Goal: Task Accomplishment & Management: Manage account settings

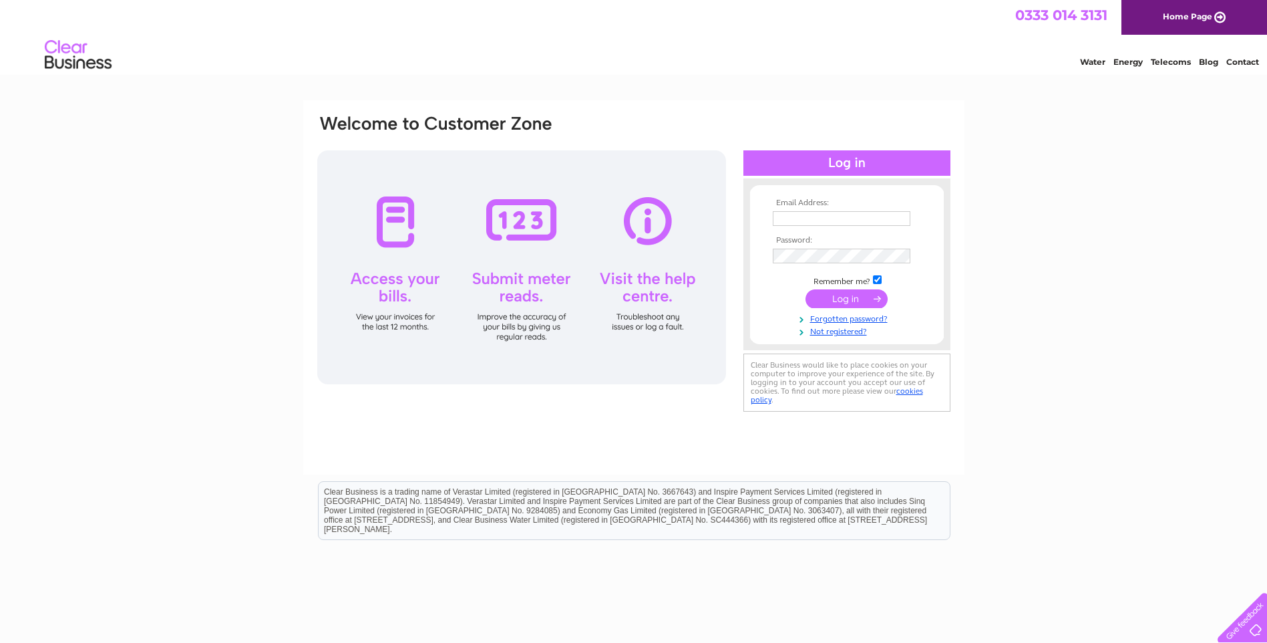
type input "mbc1@eppropertiesuk.com"
click at [861, 295] on input "submit" at bounding box center [846, 298] width 82 height 19
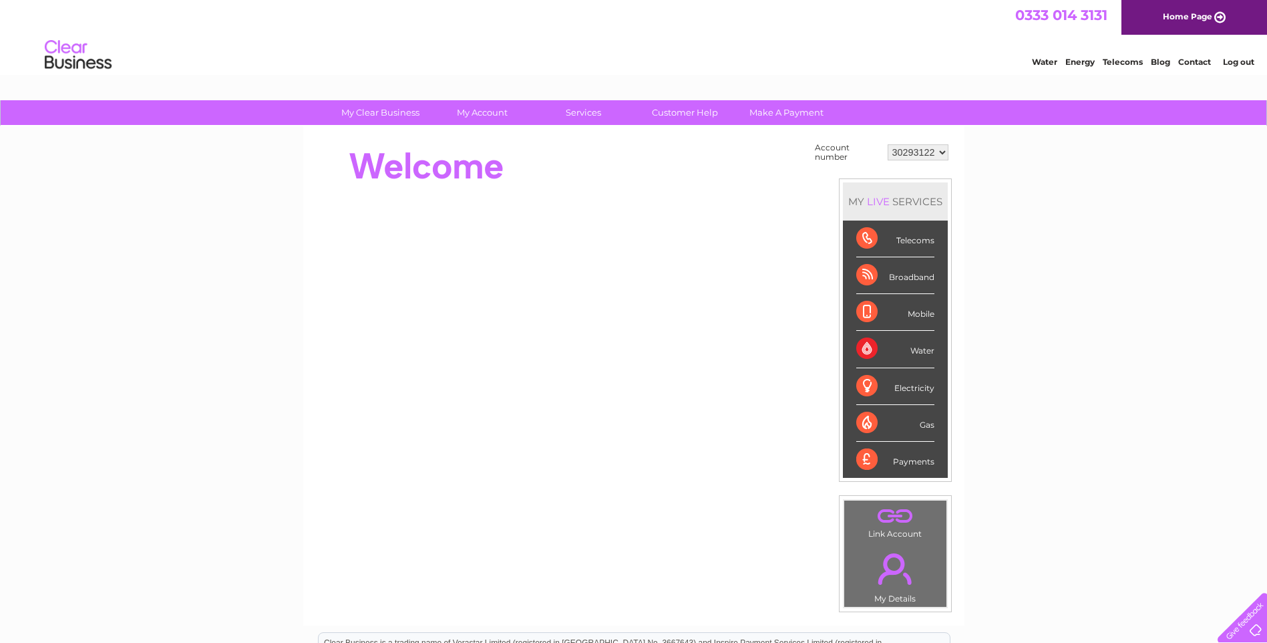
drag, startPoint x: 1089, startPoint y: 275, endPoint x: 1082, endPoint y: 262, distance: 14.1
click at [1089, 275] on div "My Clear Business Login Details My Details My Preferences Link Account My Accou…" at bounding box center [633, 476] width 1267 height 753
click at [933, 148] on select "30293122" at bounding box center [918, 152] width 61 height 16
click at [1069, 202] on div "My Clear Business Login Details My Details My Preferences Link Account My Accou…" at bounding box center [633, 476] width 1267 height 753
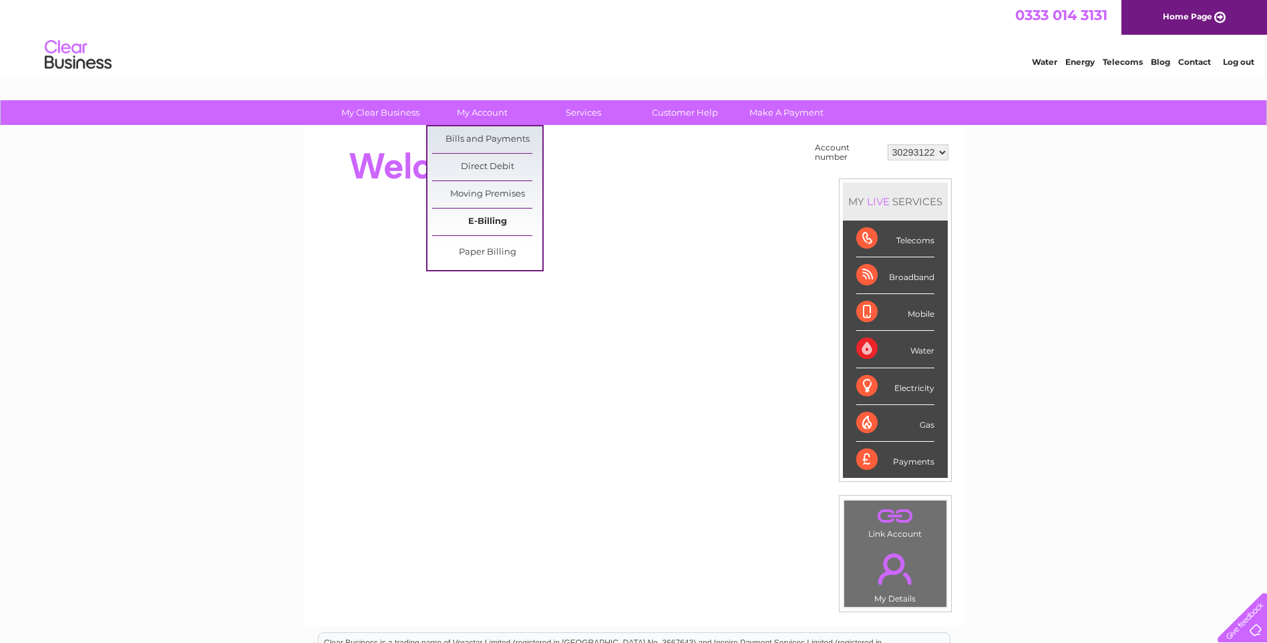
click at [486, 218] on link "E-Billing" at bounding box center [487, 221] width 110 height 27
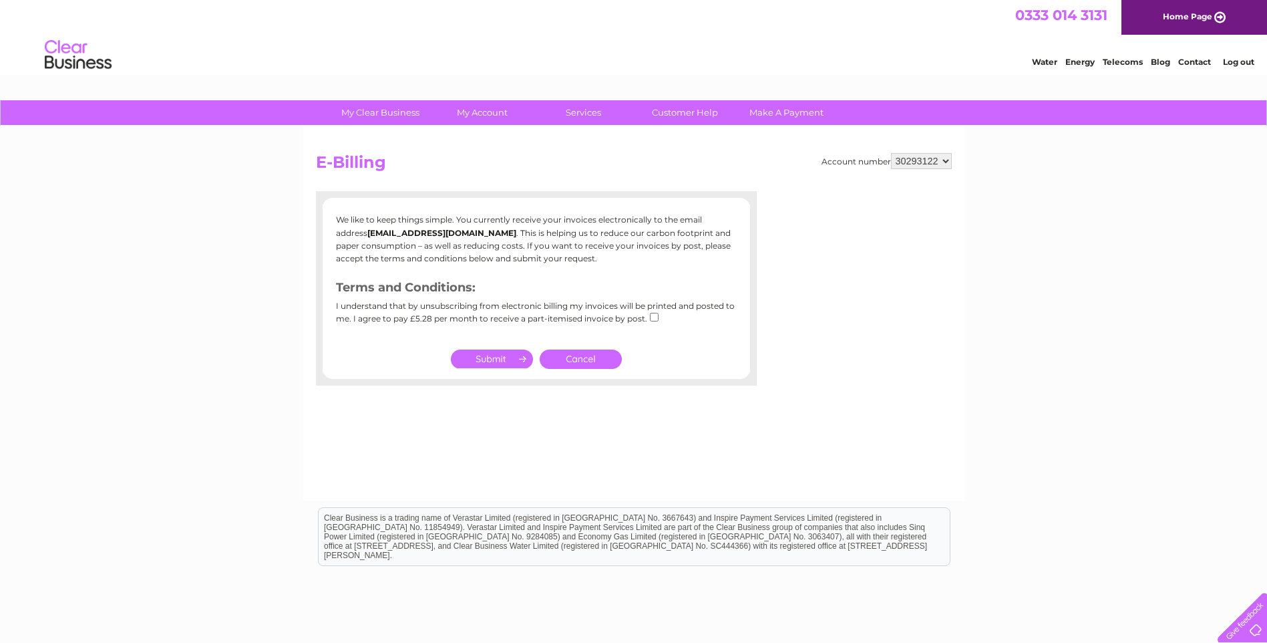
click at [572, 357] on link "Cancel" at bounding box center [581, 358] width 82 height 19
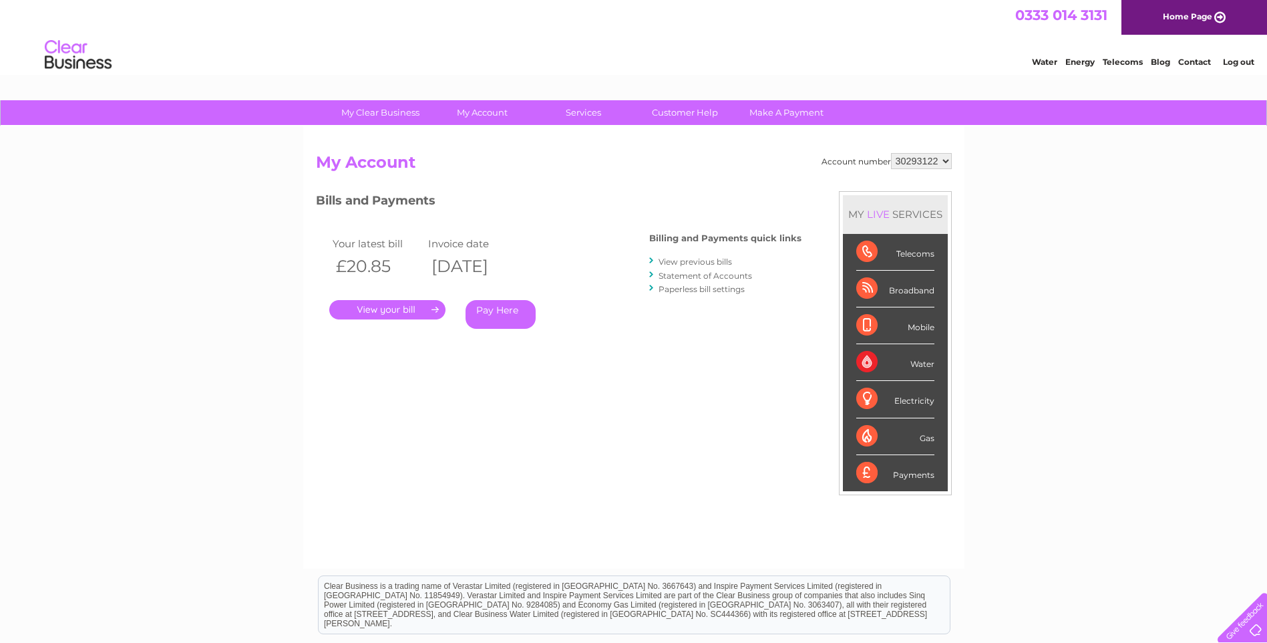
click at [1037, 293] on div "My Clear Business Login Details My Details My Preferences Link Account My Accou…" at bounding box center [633, 448] width 1267 height 697
click at [384, 311] on link "." at bounding box center [387, 309] width 116 height 19
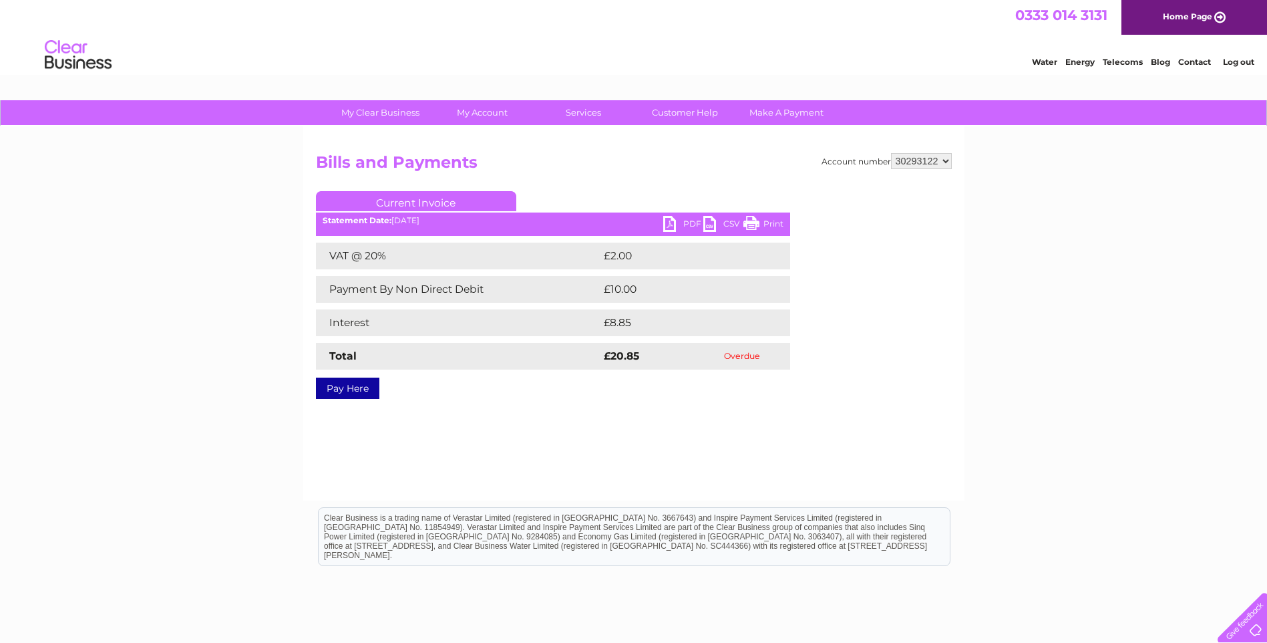
click at [763, 219] on link "Print" at bounding box center [763, 225] width 40 height 19
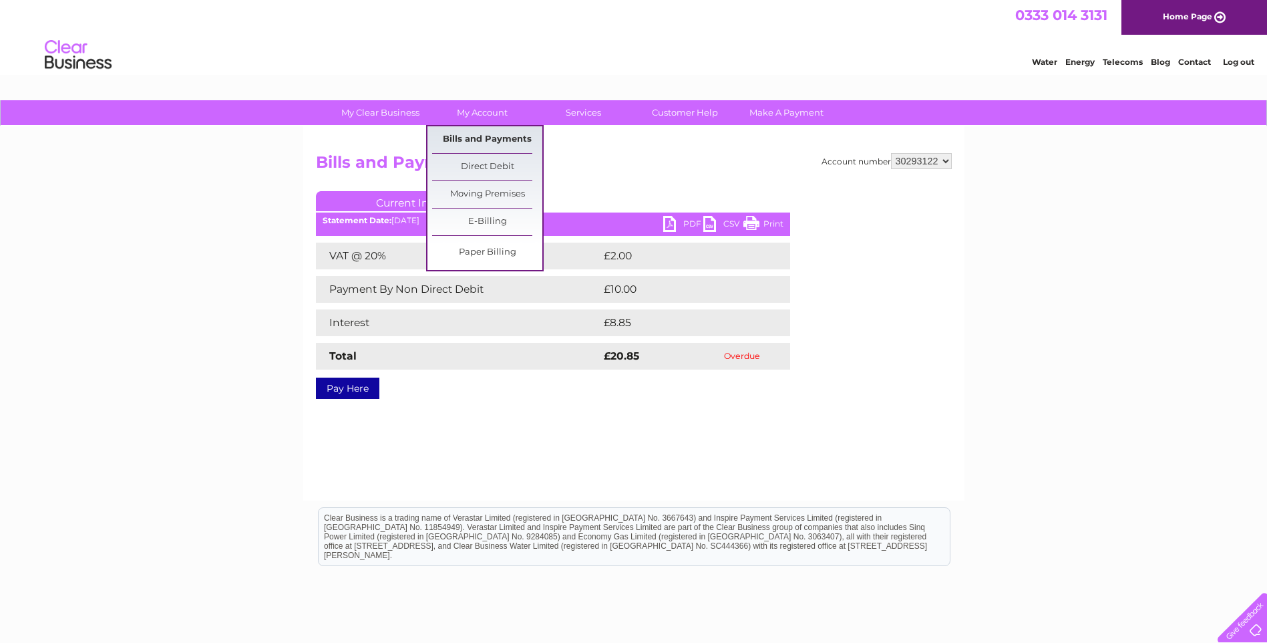
click at [480, 133] on link "Bills and Payments" at bounding box center [487, 139] width 110 height 27
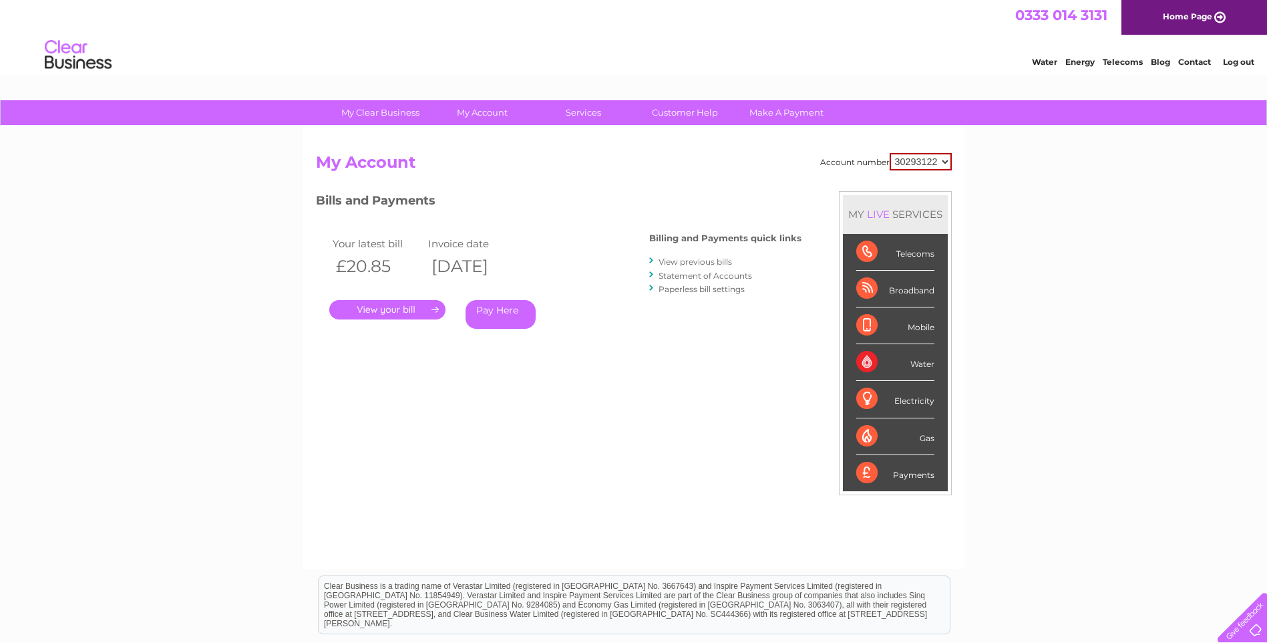
click at [399, 309] on link "." at bounding box center [387, 309] width 116 height 19
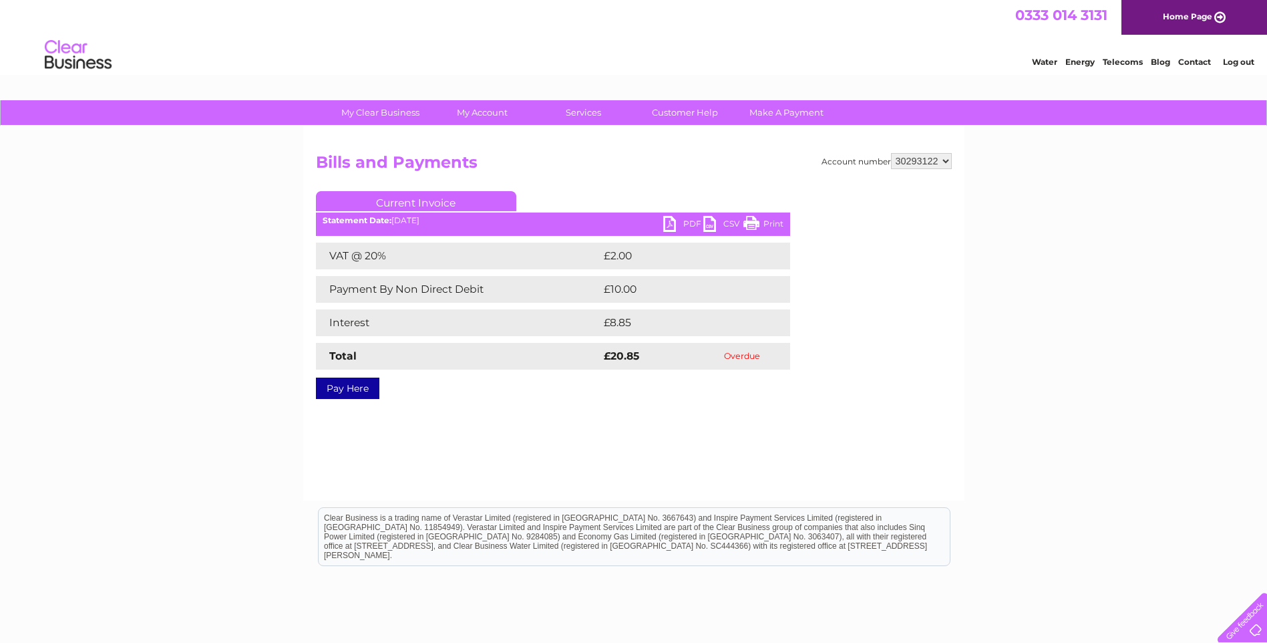
click at [451, 202] on link "Current Invoice" at bounding box center [416, 201] width 200 height 20
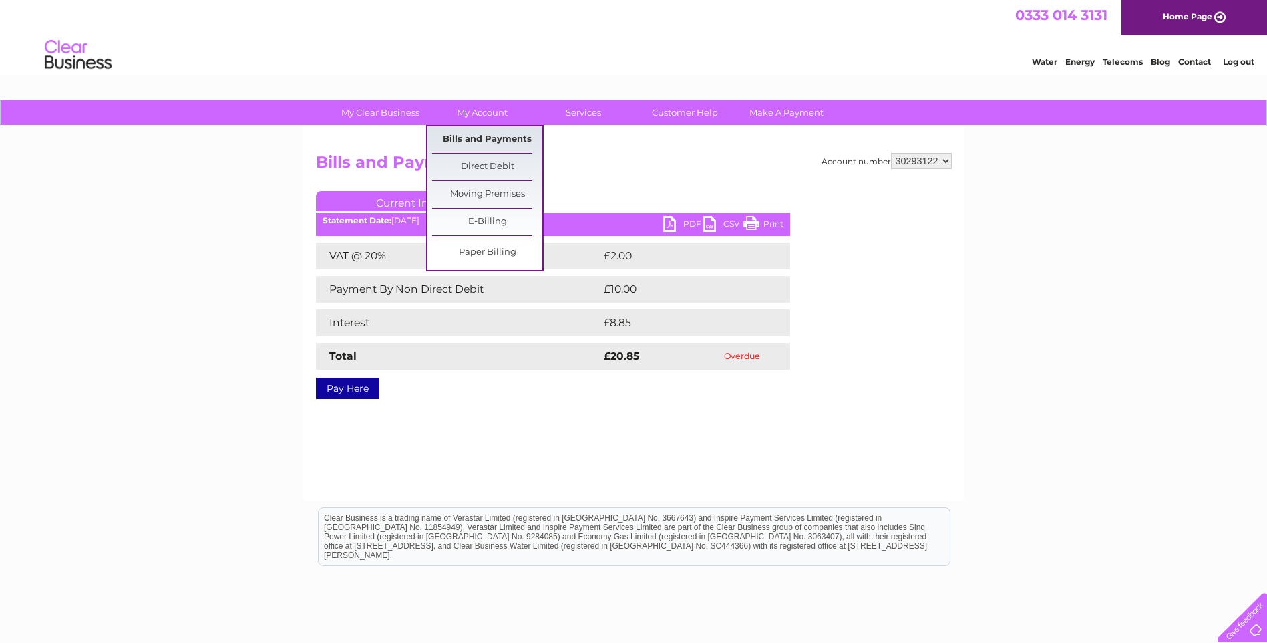
click at [481, 140] on link "Bills and Payments" at bounding box center [487, 139] width 110 height 27
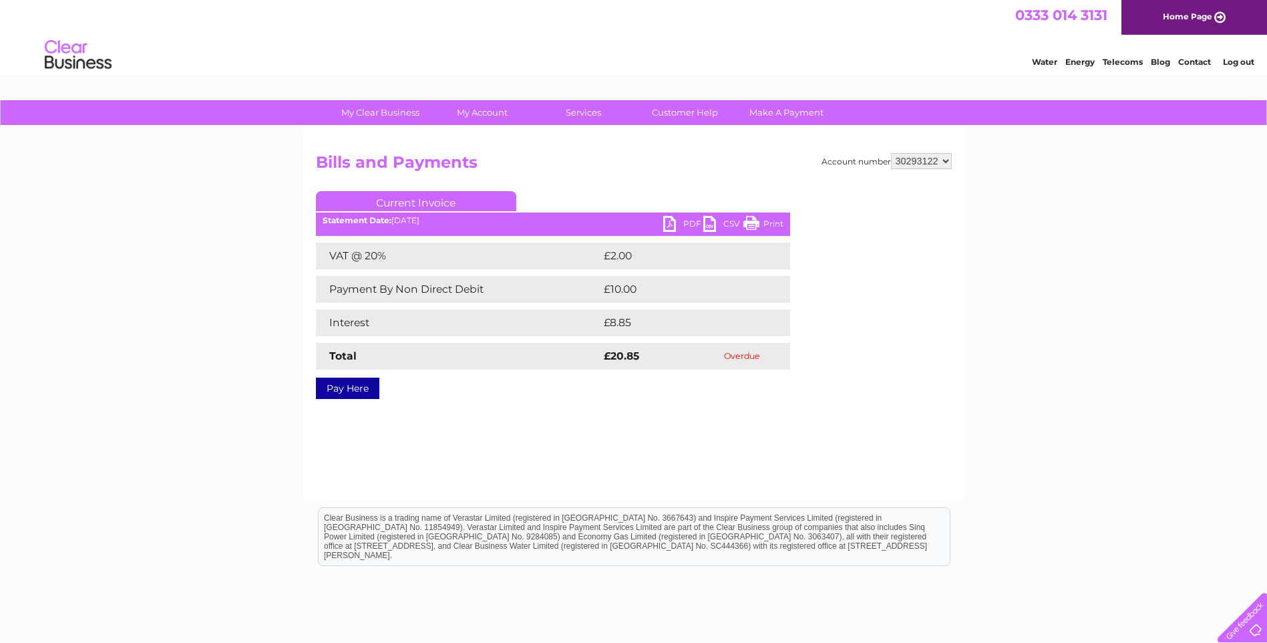
click at [1069, 280] on div "My Clear Business Login Details My Details My Preferences Link Account My Accou…" at bounding box center [633, 414] width 1267 height 629
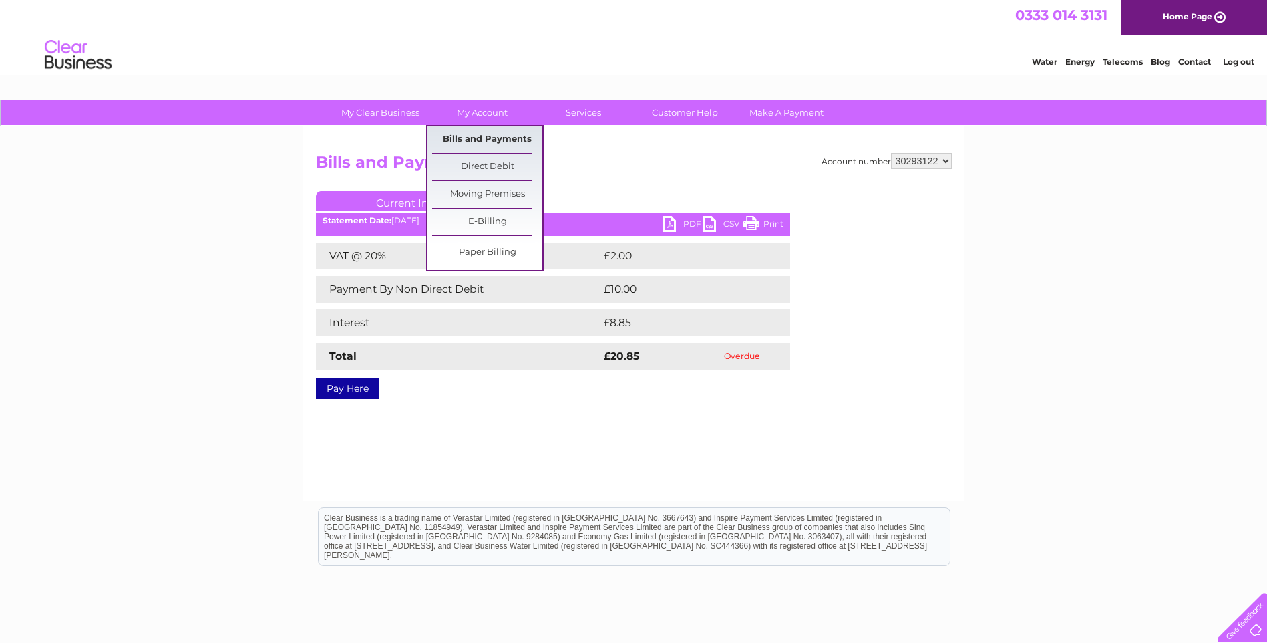
click at [476, 131] on link "Bills and Payments" at bounding box center [487, 139] width 110 height 27
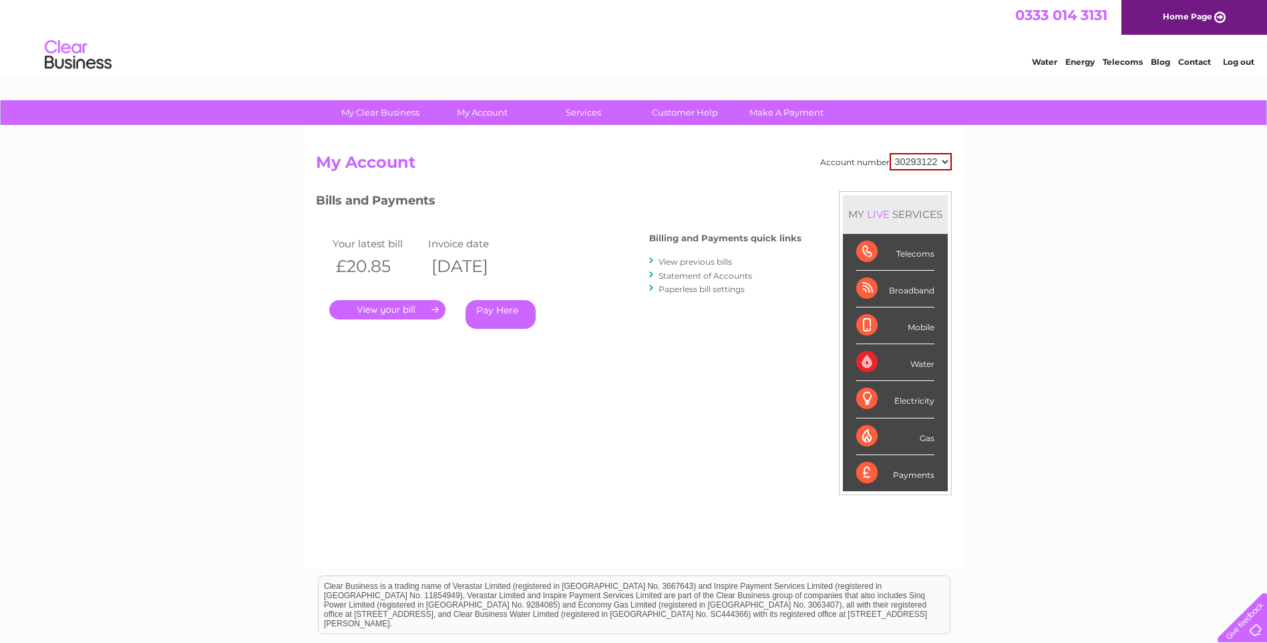
click at [696, 262] on link "View previous bills" at bounding box center [695, 261] width 73 height 10
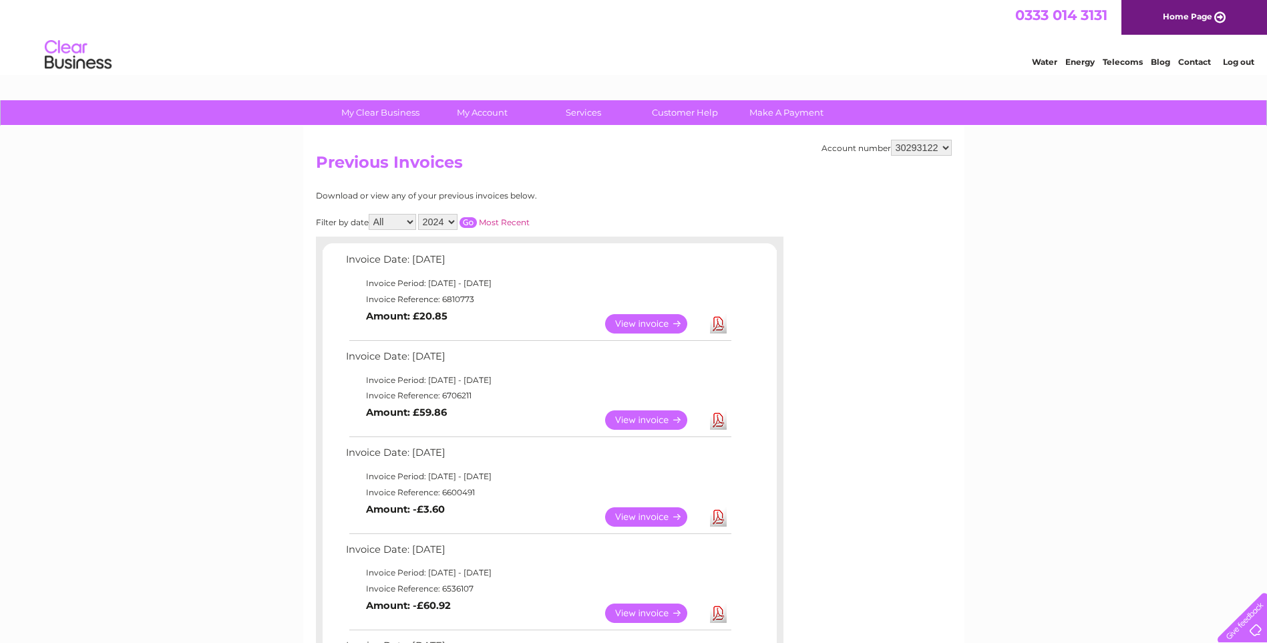
click at [1133, 278] on div "My Clear Business Login Details My Details My Preferences Link Account My Accou…" at bounding box center [633, 610] width 1267 height 1020
click at [678, 113] on link "Customer Help" at bounding box center [685, 112] width 110 height 25
click at [646, 324] on link "View" at bounding box center [654, 323] width 98 height 19
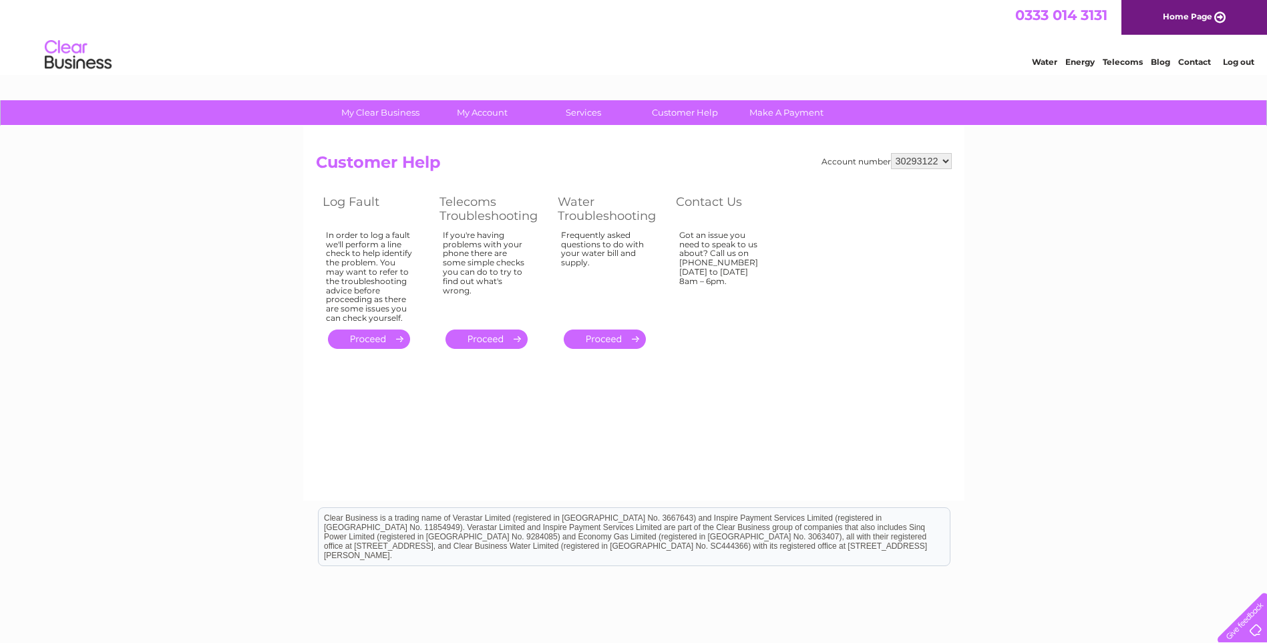
click at [606, 343] on link "." at bounding box center [605, 338] width 82 height 19
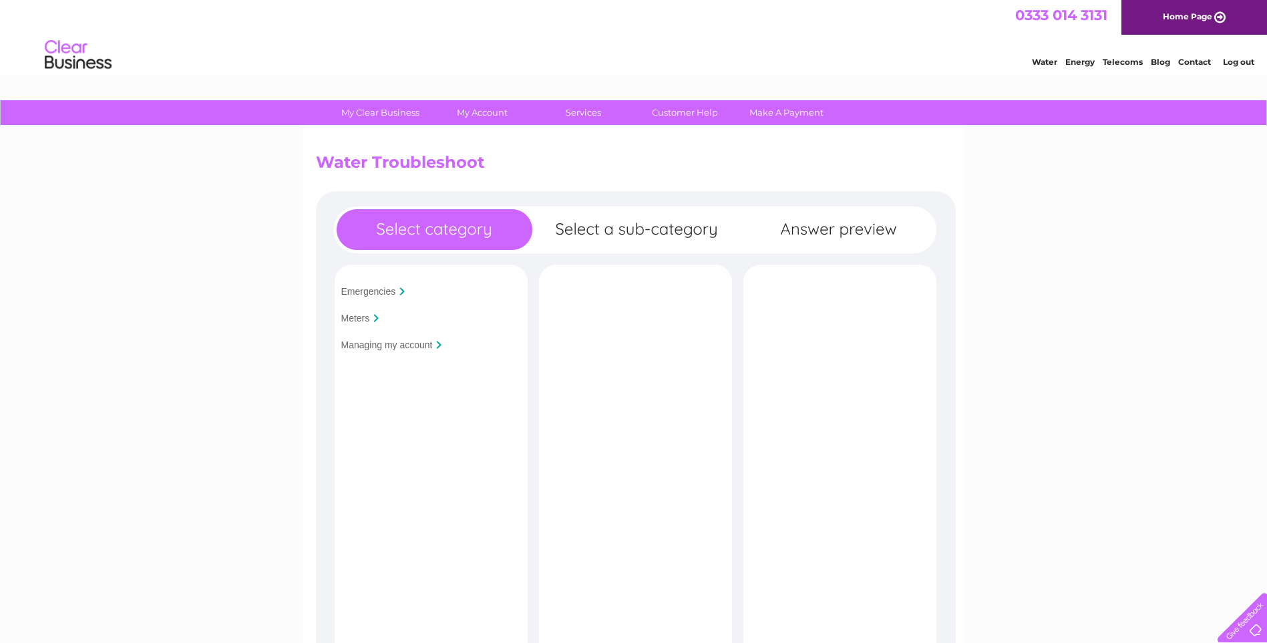
click at [374, 342] on input "Managing my account" at bounding box center [387, 344] width 92 height 11
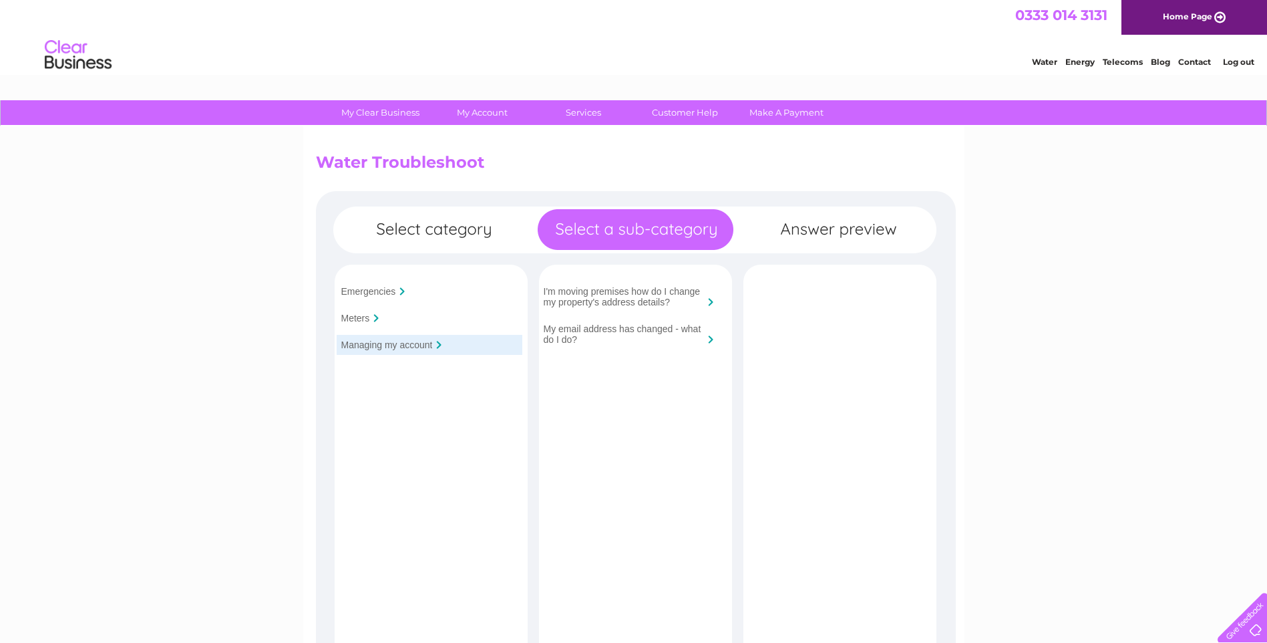
click at [1043, 188] on div "My Clear Business Login Details My Details My Preferences Link Account My Accou…" at bounding box center [633, 577] width 1267 height 954
click at [1190, 61] on link "Contact" at bounding box center [1194, 62] width 33 height 10
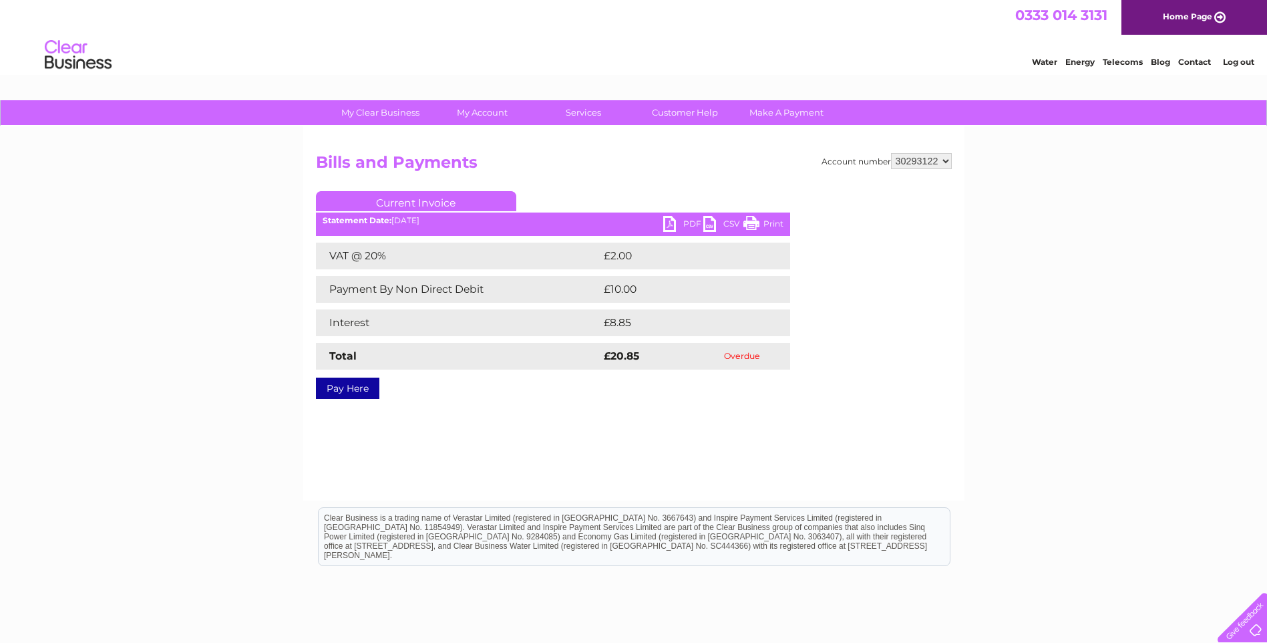
click at [1030, 320] on div "My Clear Business Login Details My Details My Preferences Link Account My Accou…" at bounding box center [633, 414] width 1267 height 629
click at [1067, 277] on div "My Clear Business Login Details My Details My Preferences Link Account My Accou…" at bounding box center [633, 414] width 1267 height 629
click at [1067, 279] on div "My Clear Business Login Details My Details My Preferences Link Account My Accou…" at bounding box center [633, 414] width 1267 height 629
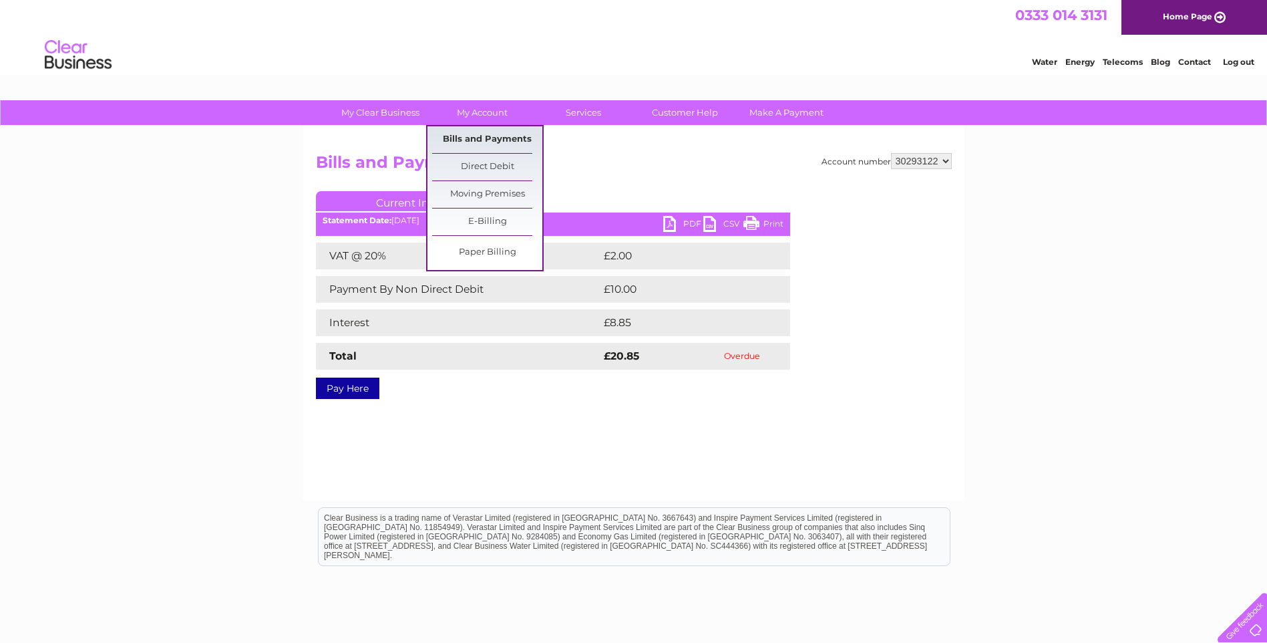
click at [480, 138] on link "Bills and Payments" at bounding box center [487, 139] width 110 height 27
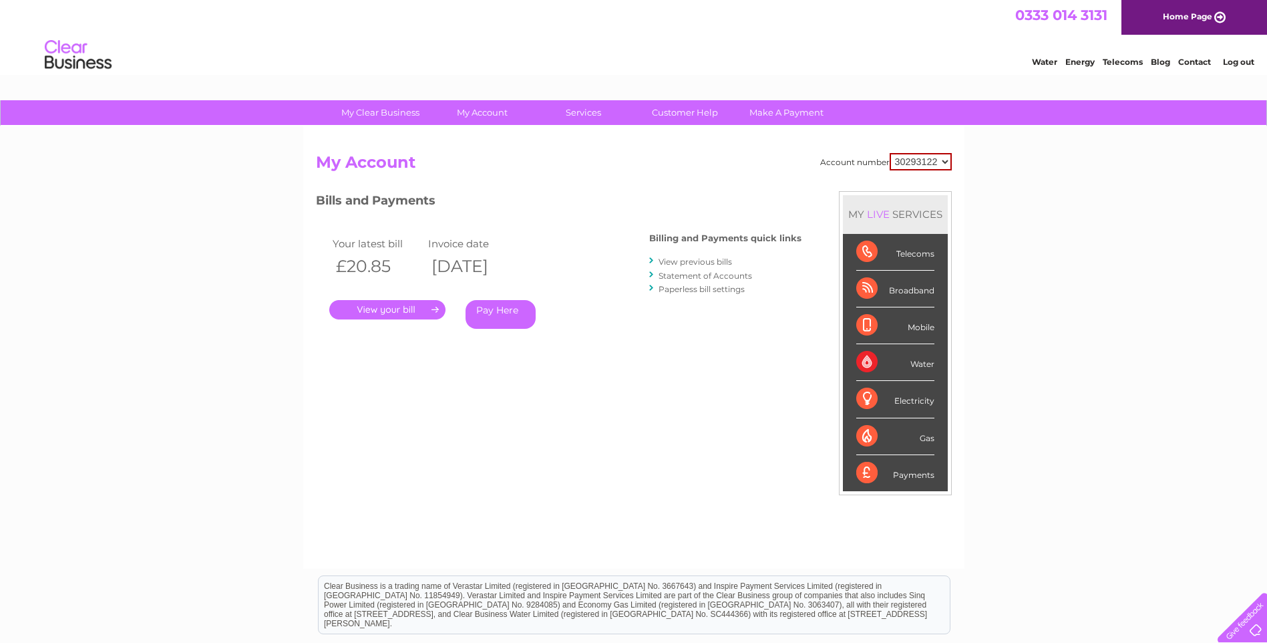
click at [693, 262] on link "View previous bills" at bounding box center [695, 261] width 73 height 10
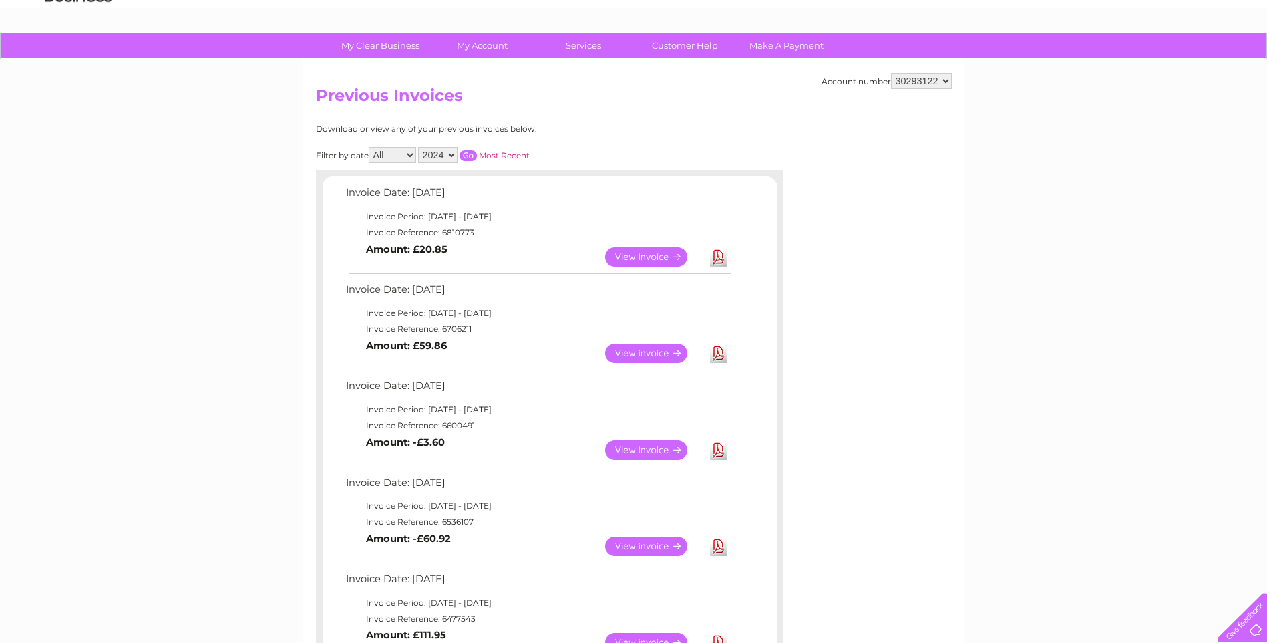
scroll to position [134, 0]
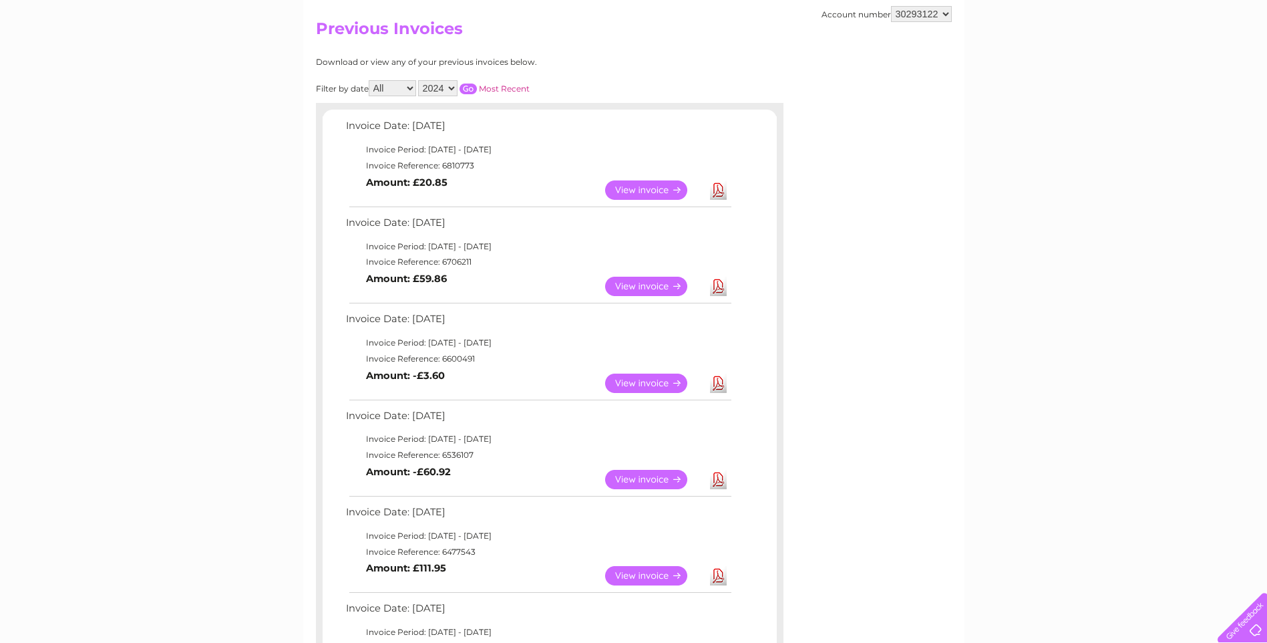
click at [661, 284] on link "View" at bounding box center [654, 286] width 98 height 19
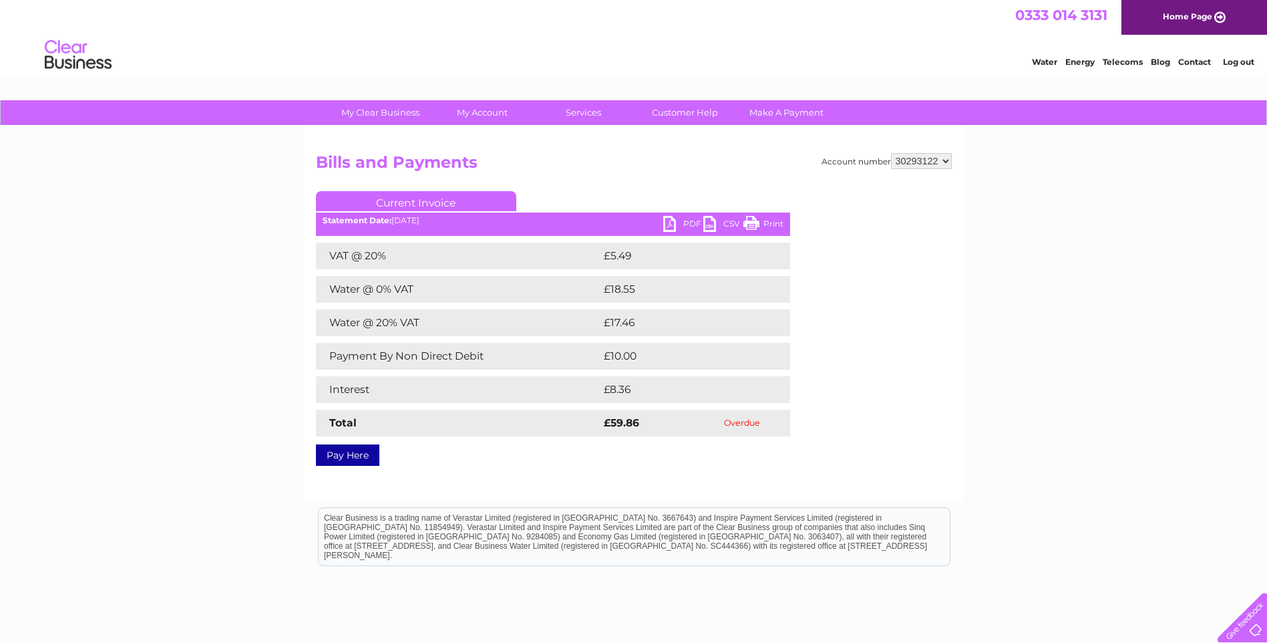
click at [1062, 273] on div "My Clear Business Login Details My Details My Preferences Link Account My Accou…" at bounding box center [633, 414] width 1267 height 629
click at [1095, 303] on div "My Clear Business Login Details My Details My Preferences Link Account My Accou…" at bounding box center [633, 414] width 1267 height 629
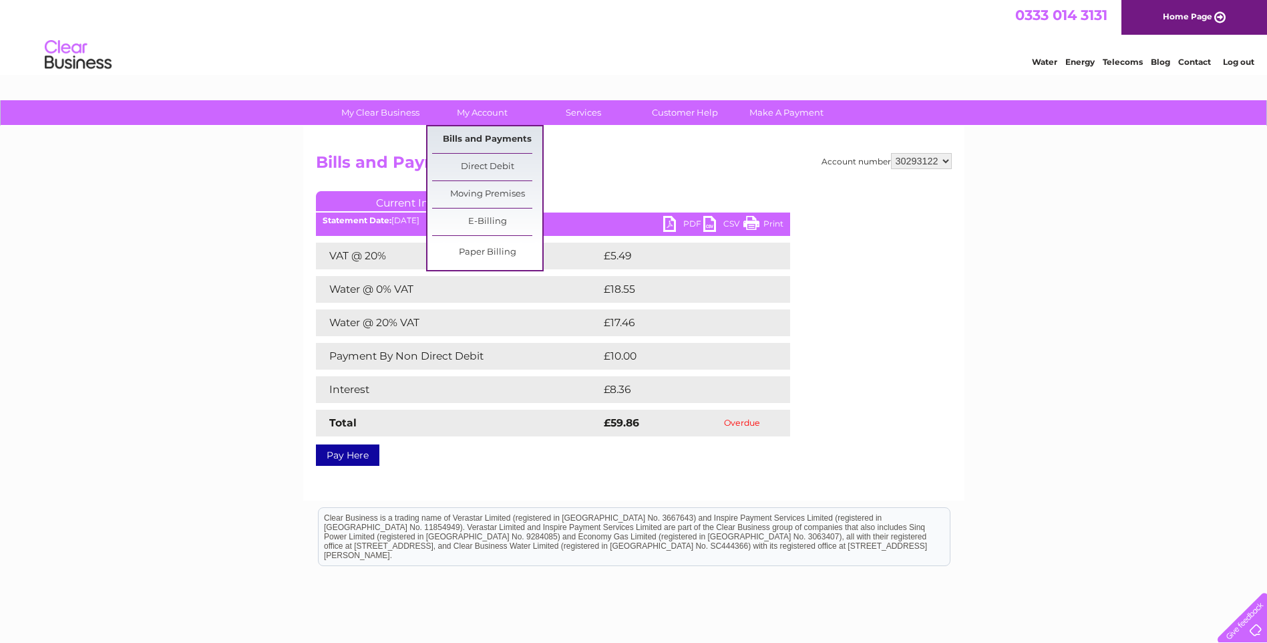
click at [482, 143] on link "Bills and Payments" at bounding box center [487, 139] width 110 height 27
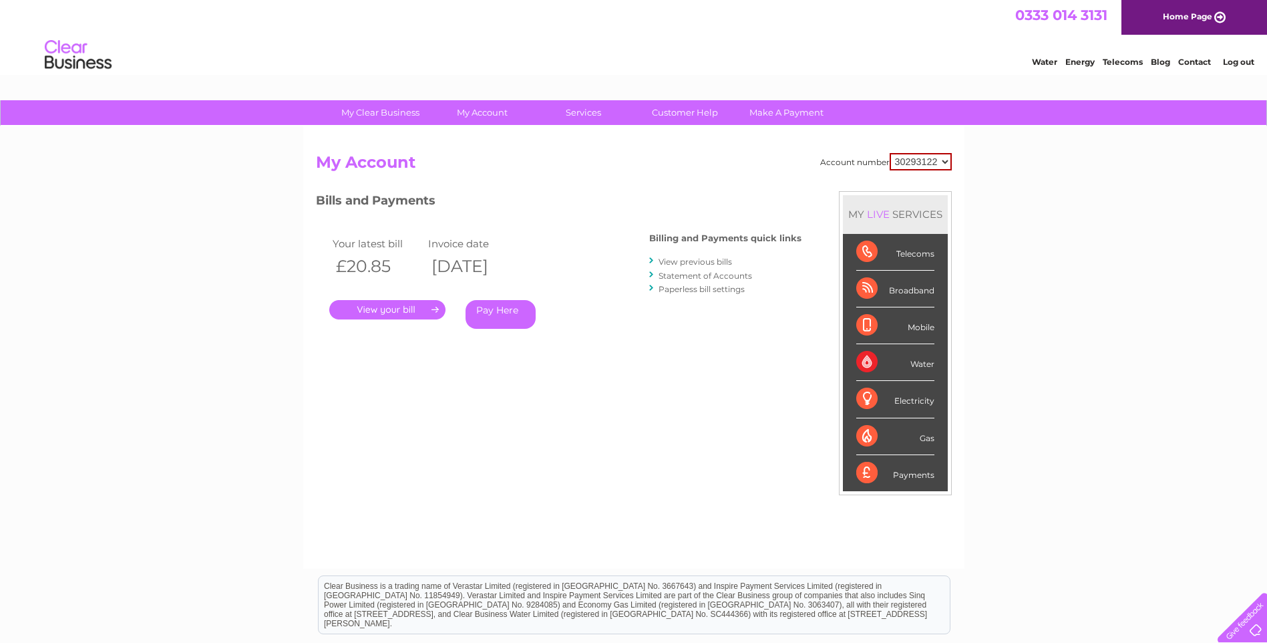
click at [700, 277] on link "Statement of Accounts" at bounding box center [706, 276] width 94 height 10
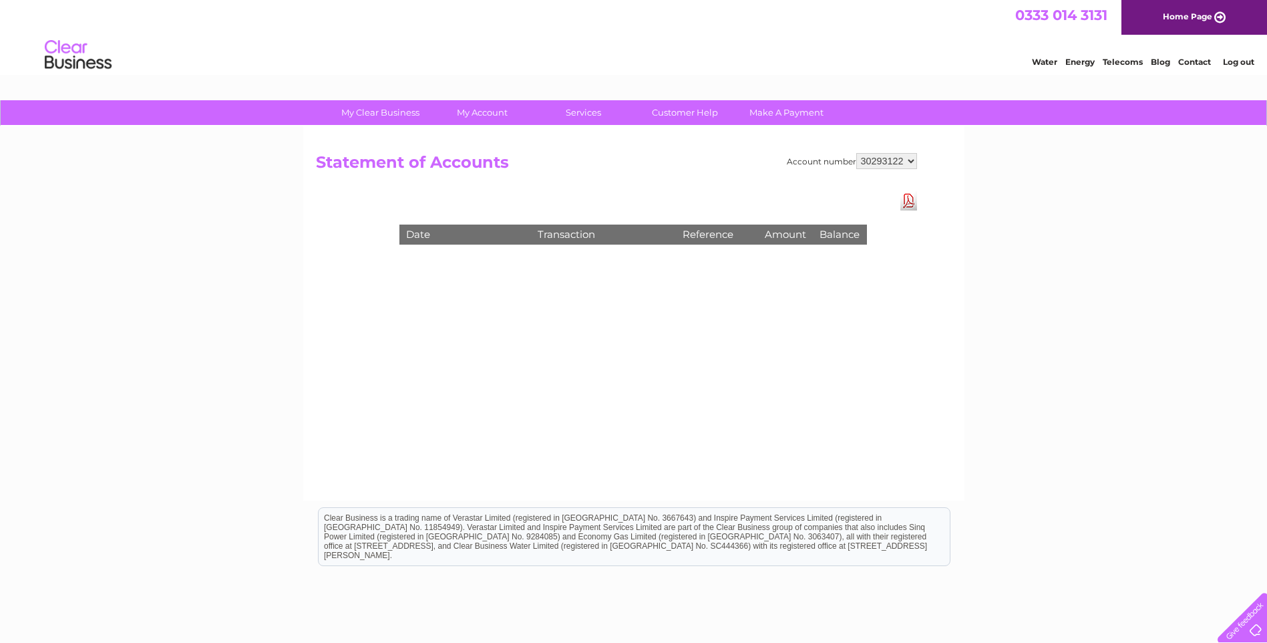
click at [908, 197] on link "Download Pdf" at bounding box center [908, 200] width 17 height 19
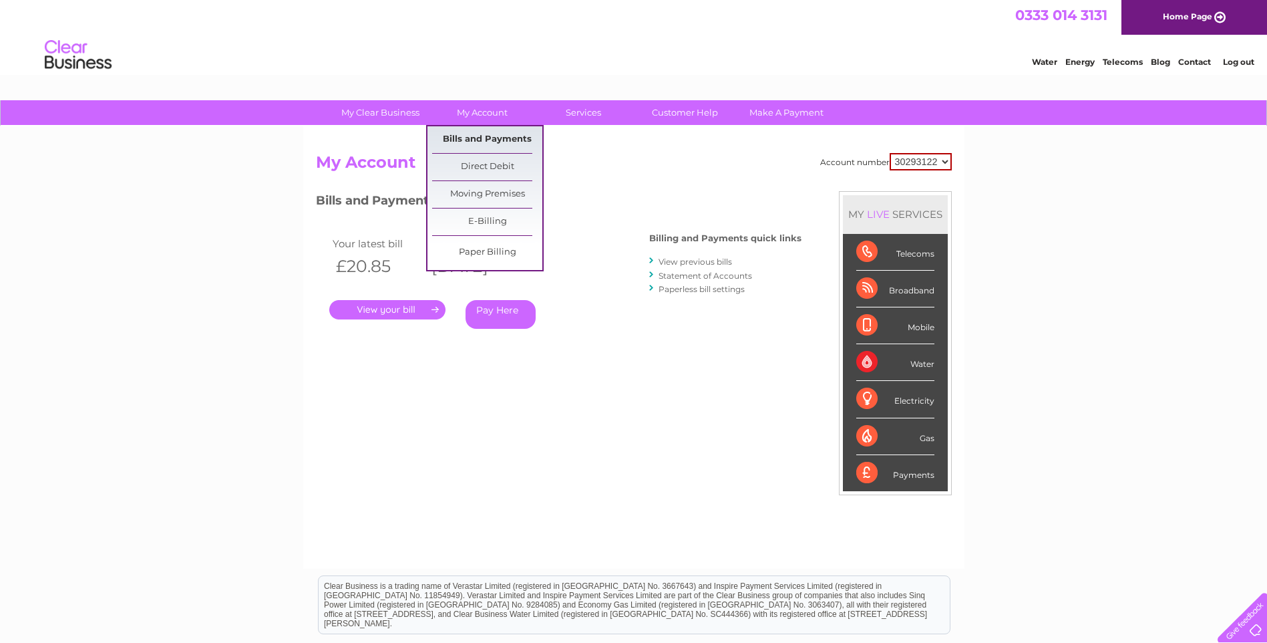
click at [492, 140] on link "Bills and Payments" at bounding box center [487, 139] width 110 height 27
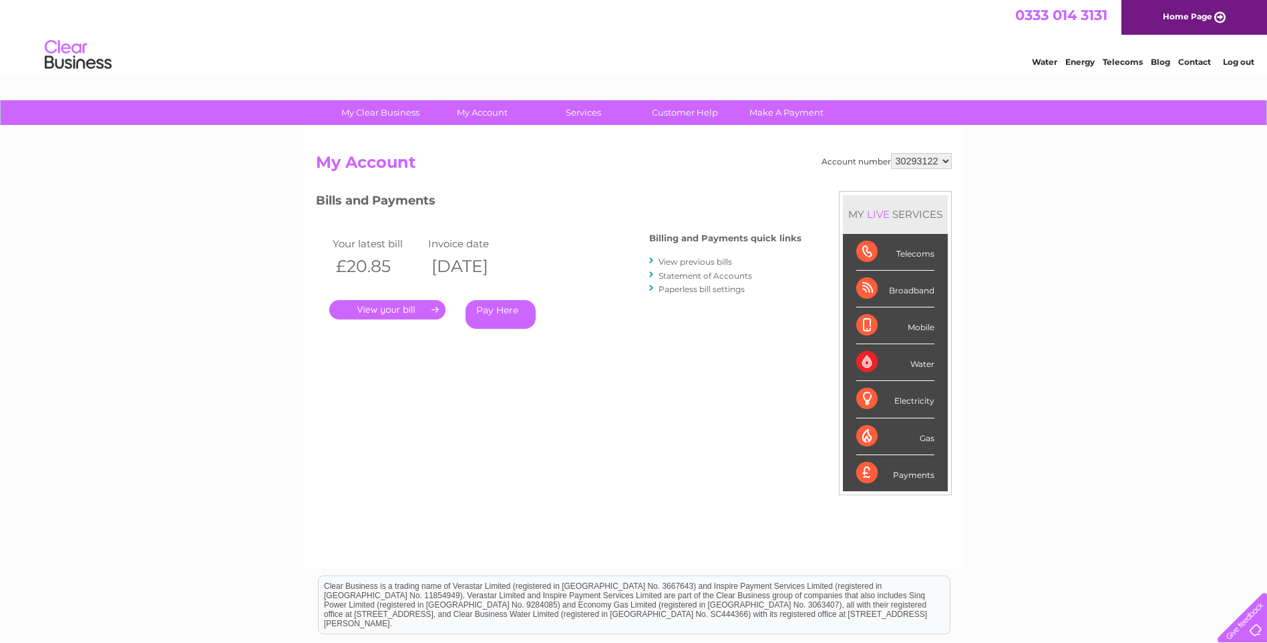
click at [711, 263] on link "View previous bills" at bounding box center [695, 261] width 73 height 10
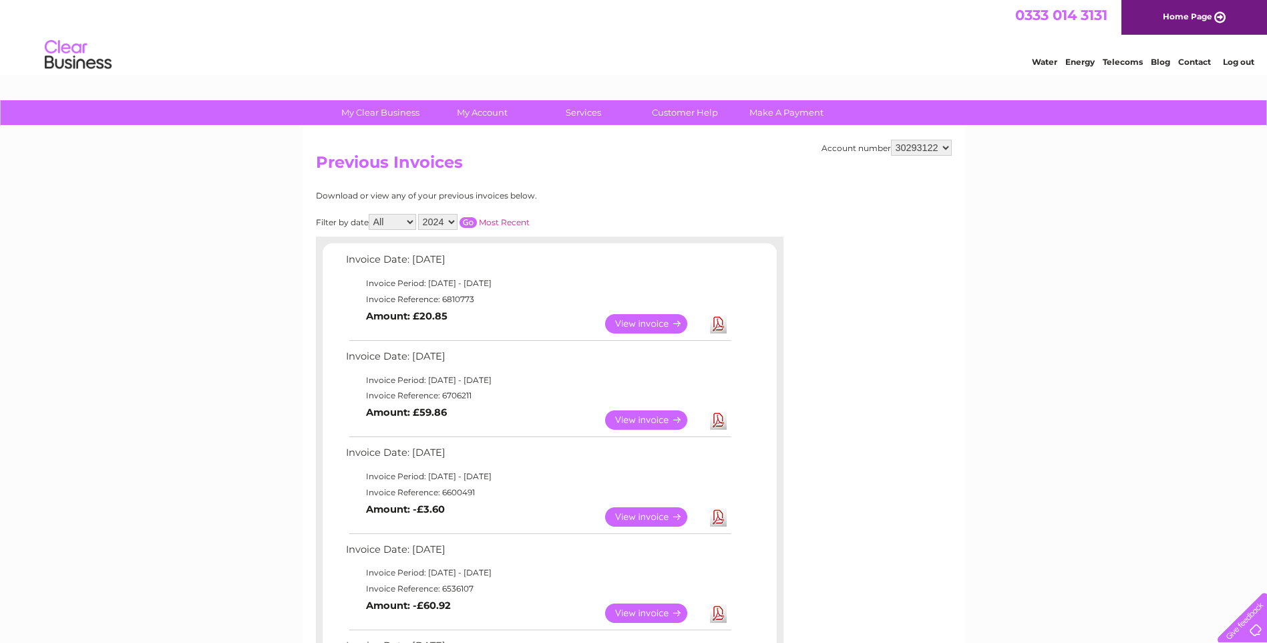
click at [922, 144] on select "30293122" at bounding box center [921, 148] width 61 height 16
click at [984, 271] on div "My Clear Business Login Details My Details My Preferences Link Account My Accou…" at bounding box center [633, 610] width 1267 height 1020
click at [57, 57] on img at bounding box center [78, 55] width 68 height 41
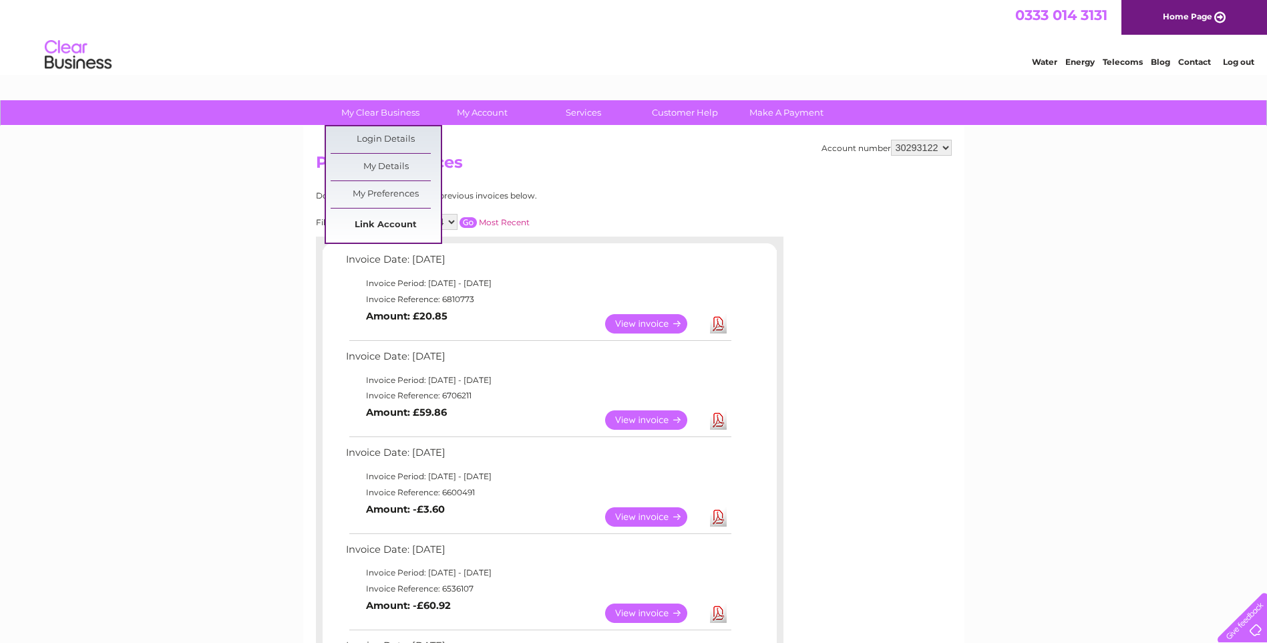
click at [371, 216] on link "Link Account" at bounding box center [386, 225] width 110 height 27
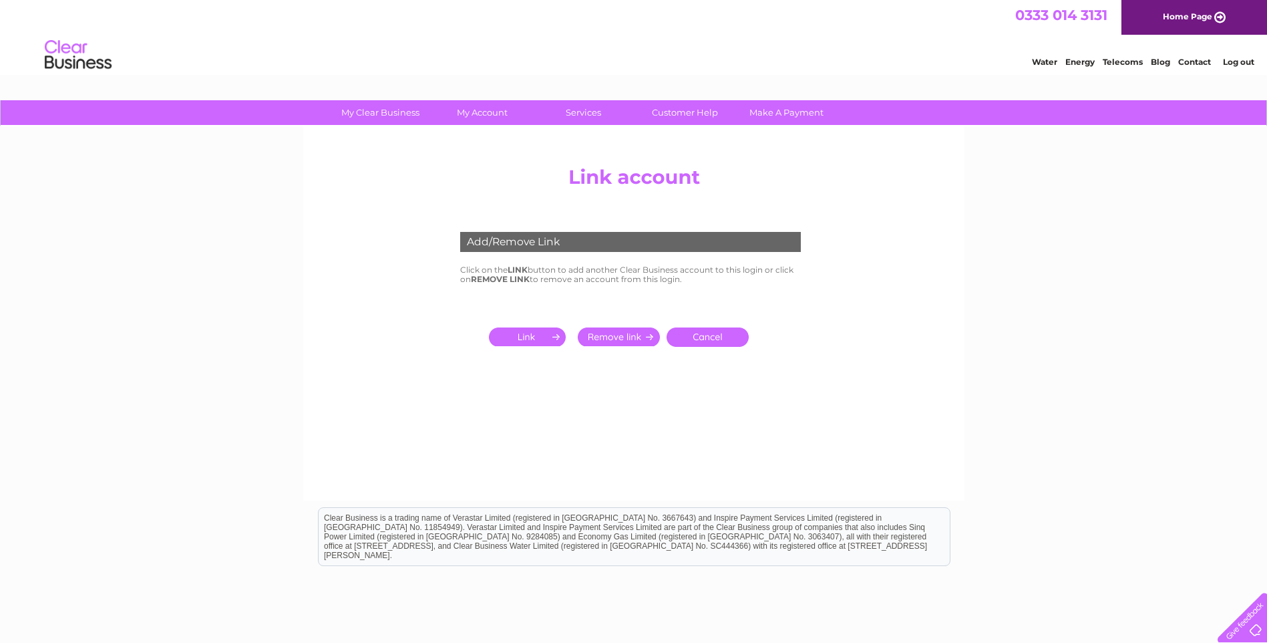
click at [528, 339] on input "submit" at bounding box center [530, 336] width 82 height 19
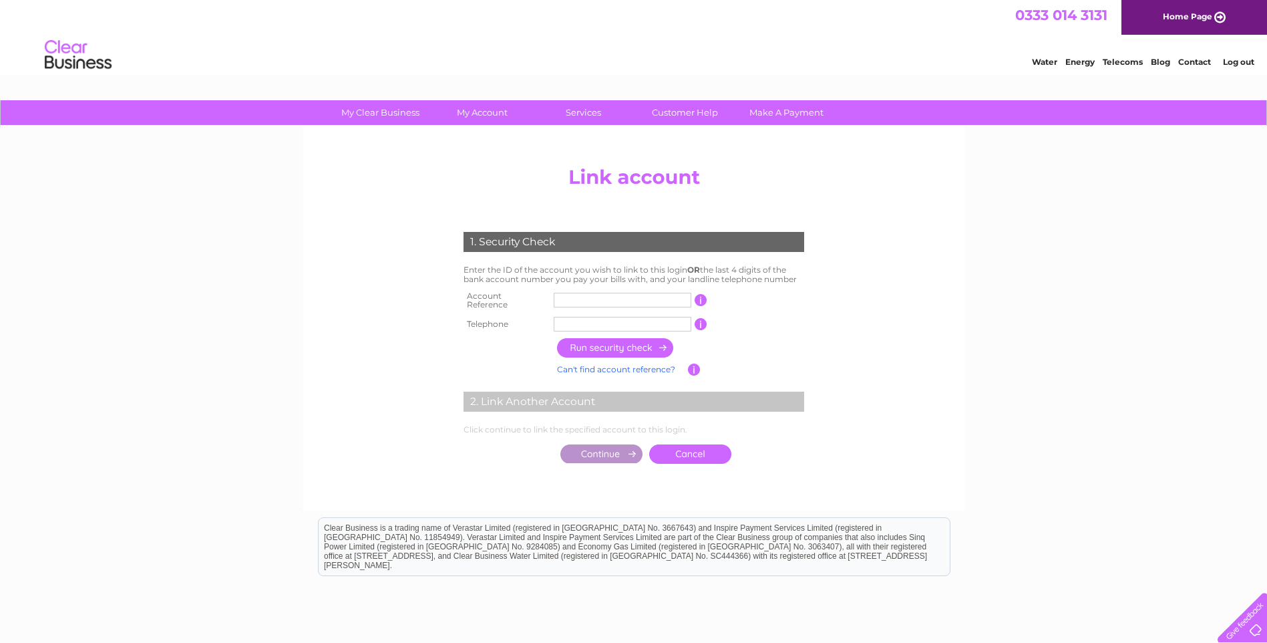
click at [633, 296] on input "text" at bounding box center [623, 300] width 138 height 15
type input "30318570"
click at [606, 317] on input "text" at bounding box center [623, 324] width 138 height 15
type input "01254786427"
click at [589, 339] on input "button" at bounding box center [616, 347] width 118 height 19
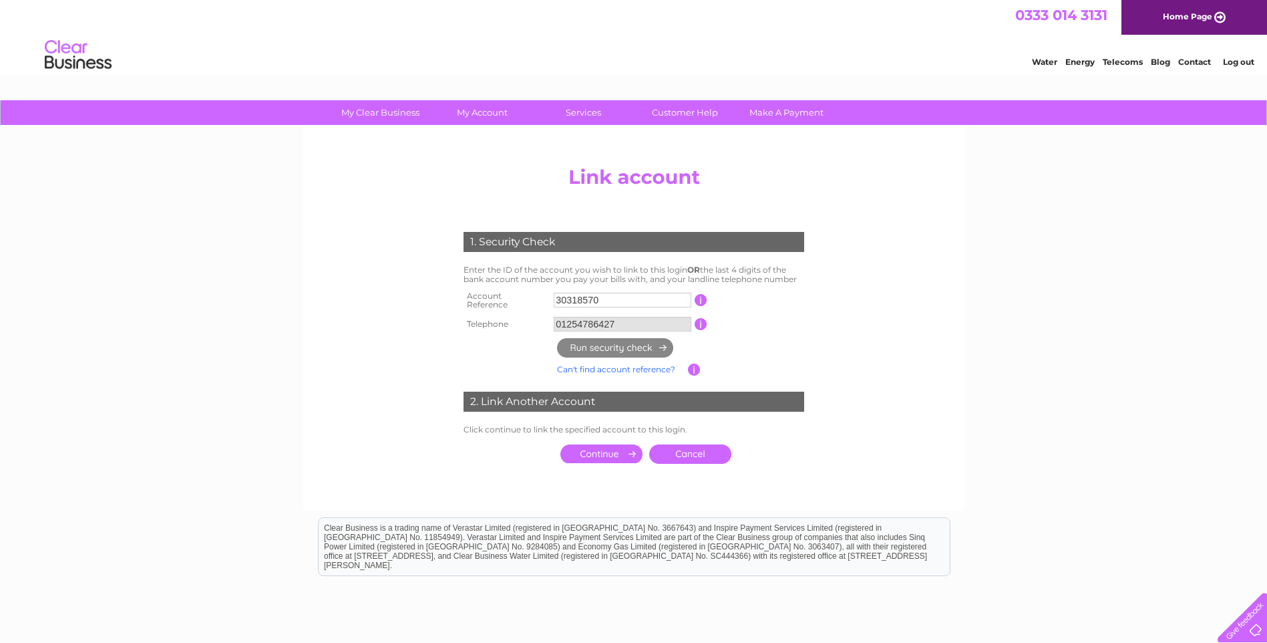
click at [556, 300] on input "30318570" at bounding box center [623, 300] width 138 height 15
click at [901, 323] on center "Add/Remove Link Click on the LINK button to add another Clear Business account …" at bounding box center [634, 328] width 636 height 337
click at [653, 293] on input "30318570" at bounding box center [623, 300] width 138 height 15
click at [877, 339] on center "Add/Remove Link Click on the LINK button to add another Clear Business account …" at bounding box center [634, 328] width 636 height 337
click at [586, 293] on input "30318570" at bounding box center [623, 300] width 138 height 15
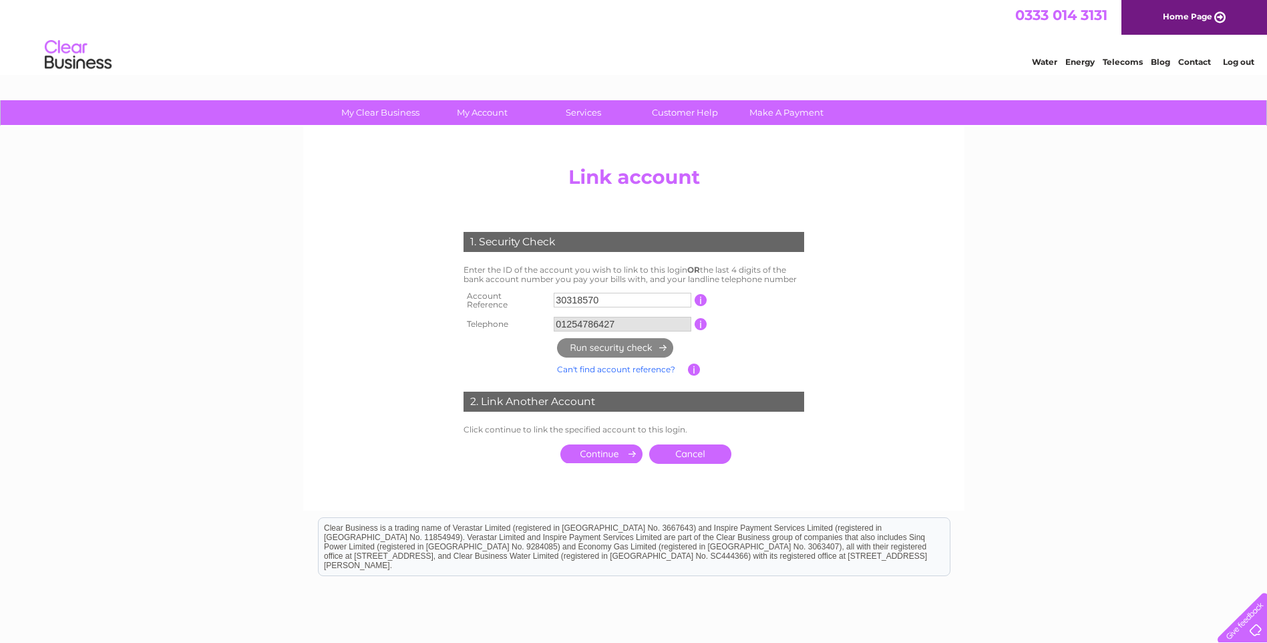
click at [586, 293] on input "30318570" at bounding box center [623, 300] width 138 height 15
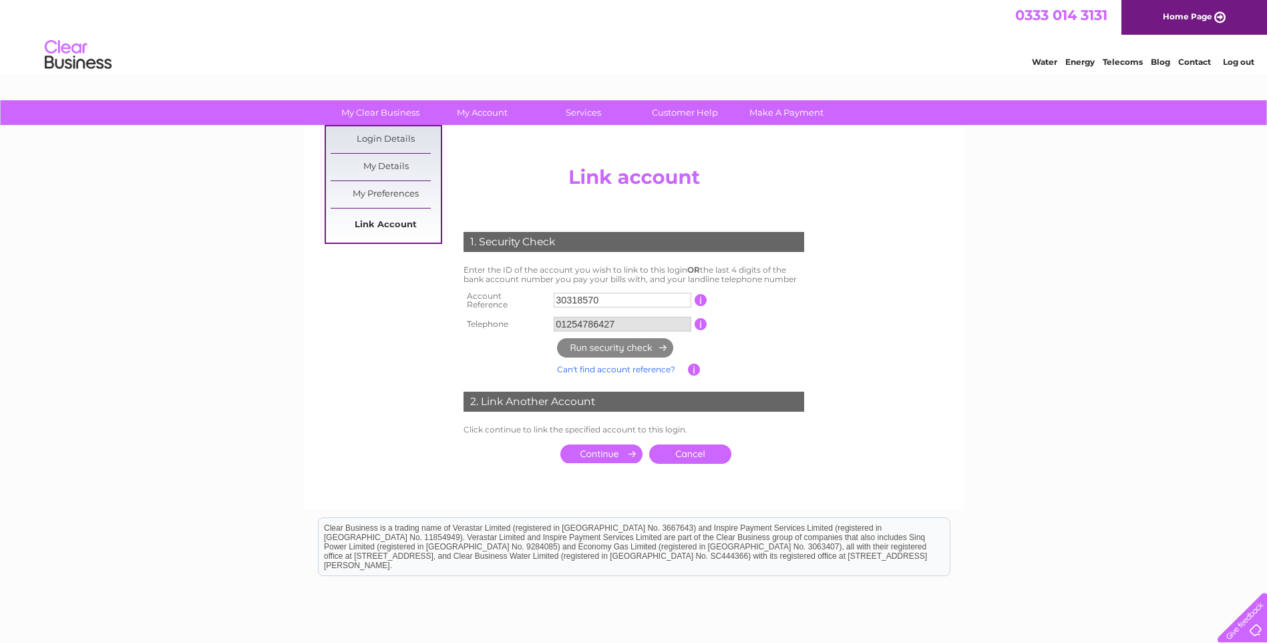
click at [381, 225] on link "Link Account" at bounding box center [386, 225] width 110 height 27
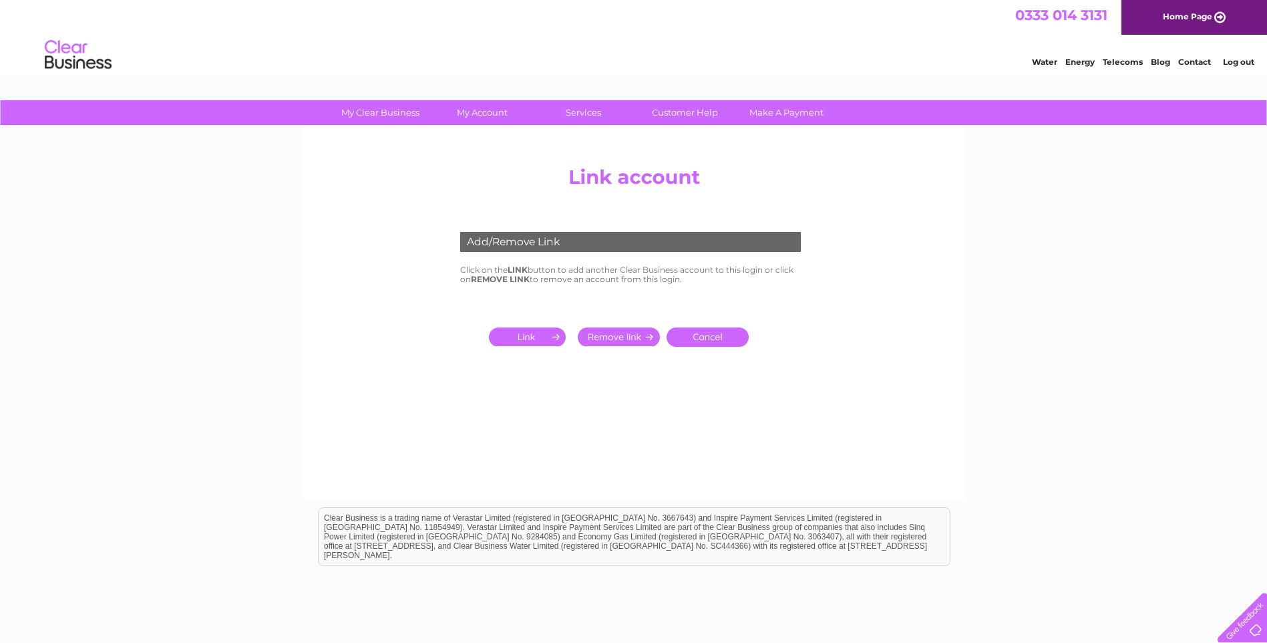
click at [538, 336] on input "submit" at bounding box center [530, 336] width 82 height 19
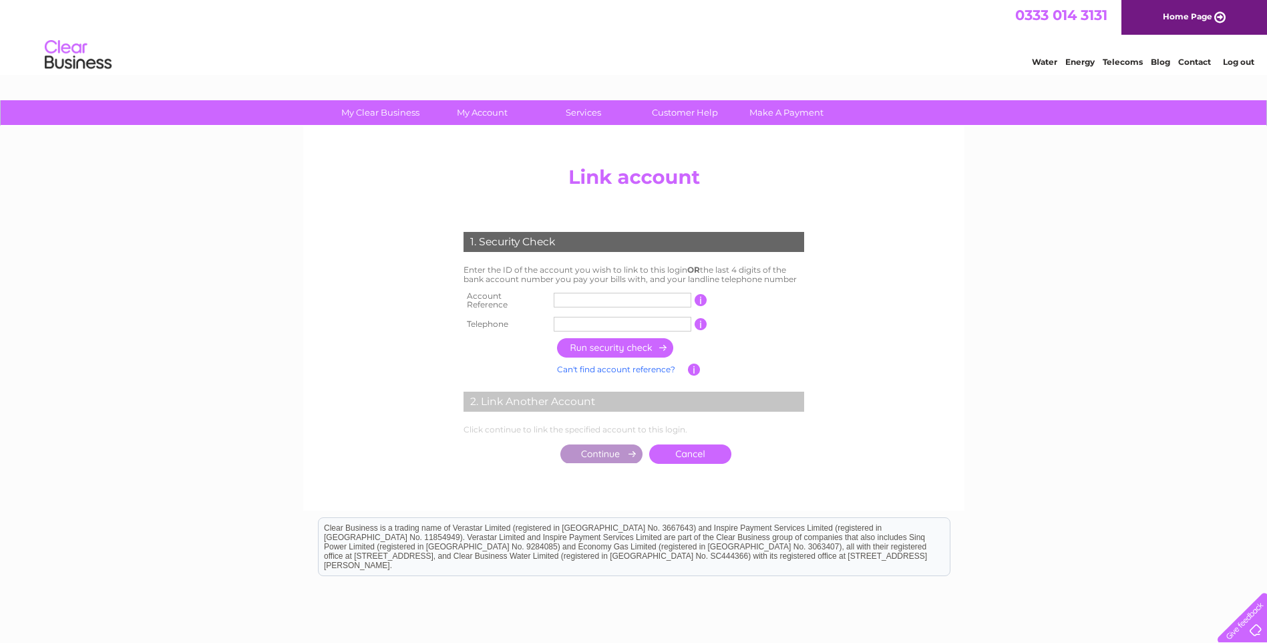
click at [653, 299] on input "text" at bounding box center [623, 300] width 138 height 15
paste input "3"
click at [610, 296] on input "303185" at bounding box center [623, 300] width 138 height 15
type input "30318570"
click at [611, 317] on input "text" at bounding box center [623, 324] width 138 height 15
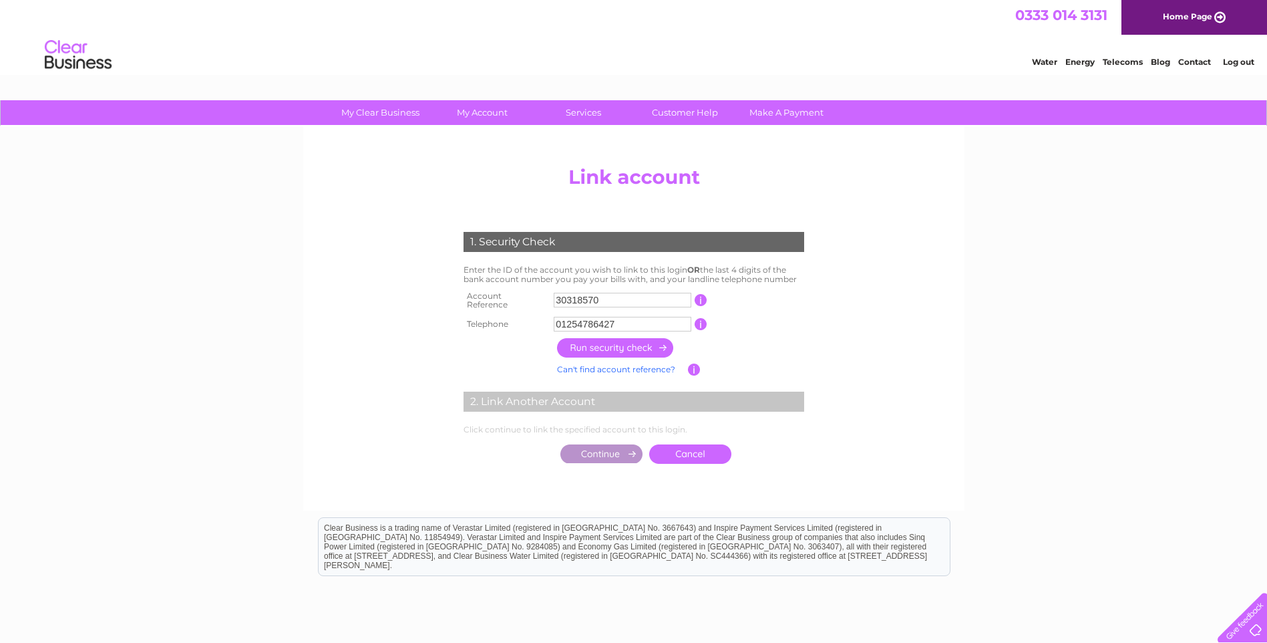
type input "01254786427"
click at [625, 344] on input "button" at bounding box center [616, 347] width 118 height 19
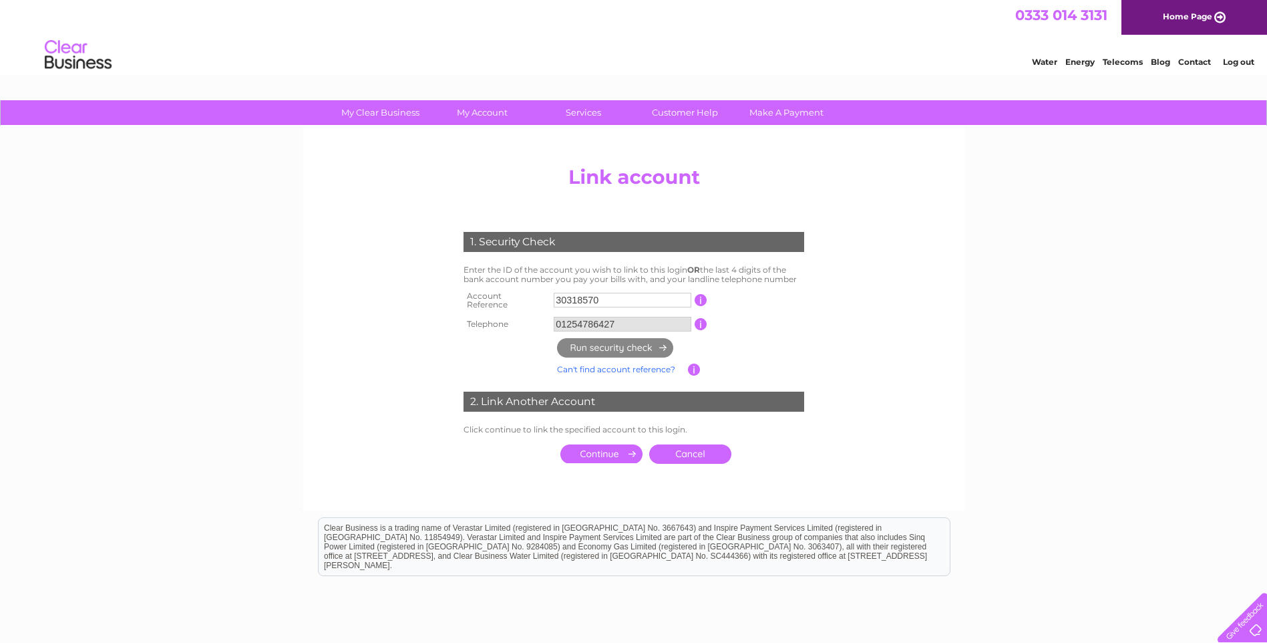
click at [582, 445] on input "submit" at bounding box center [601, 453] width 82 height 19
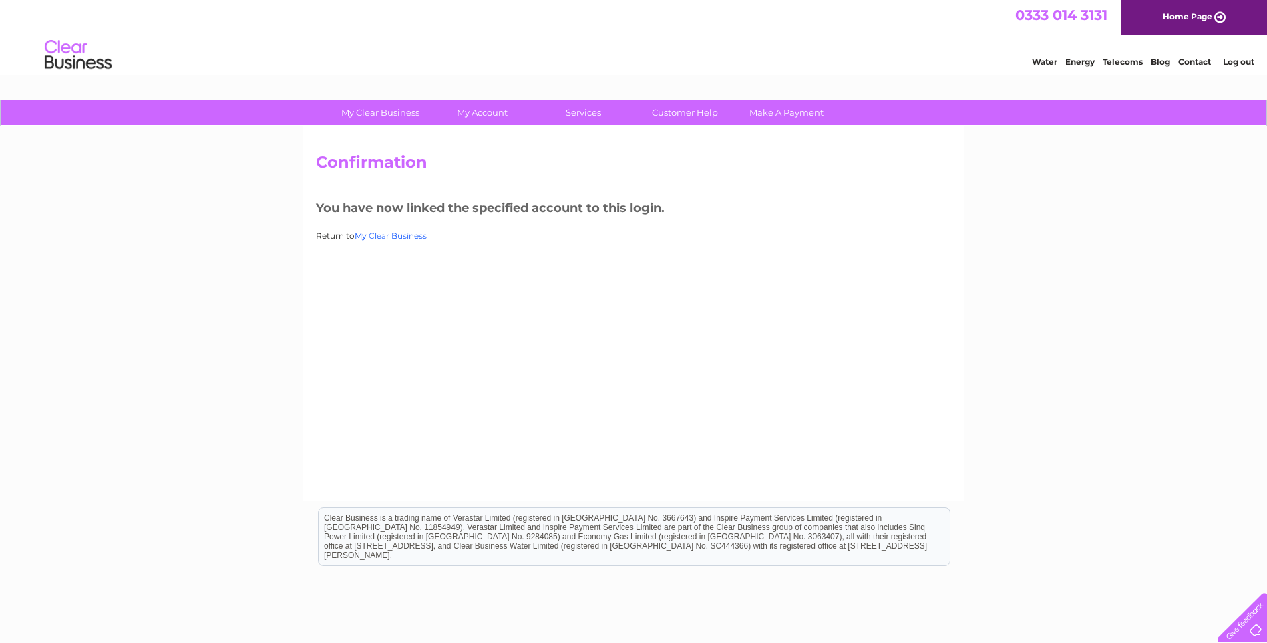
click at [365, 236] on link "My Clear Business" at bounding box center [391, 235] width 72 height 10
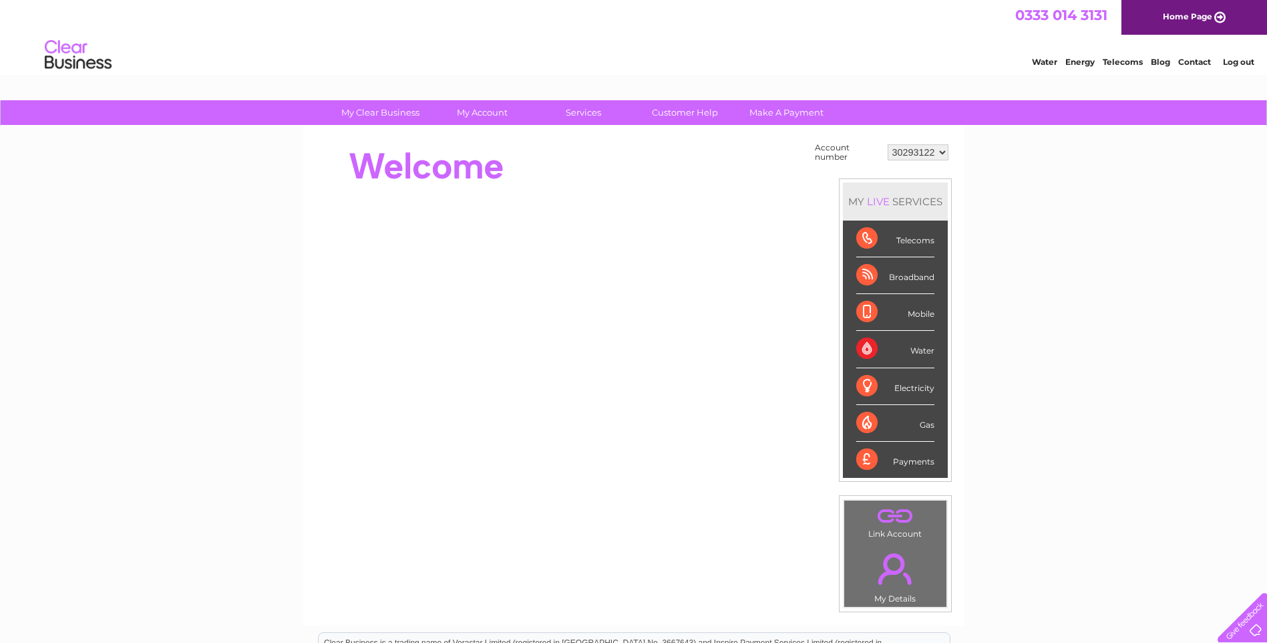
click at [926, 152] on select "30293122 30318570" at bounding box center [918, 152] width 61 height 16
select select "30318570"
click at [888, 144] on select "30293122 30318570" at bounding box center [918, 152] width 61 height 16
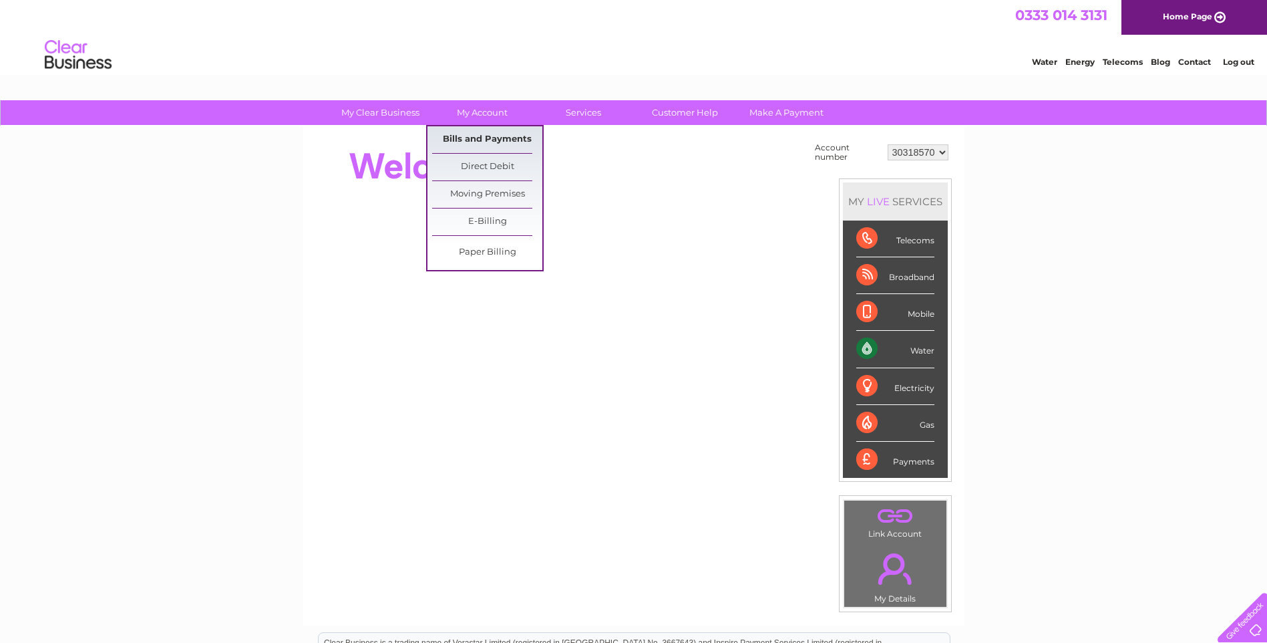
click at [478, 140] on link "Bills and Payments" at bounding box center [487, 139] width 110 height 27
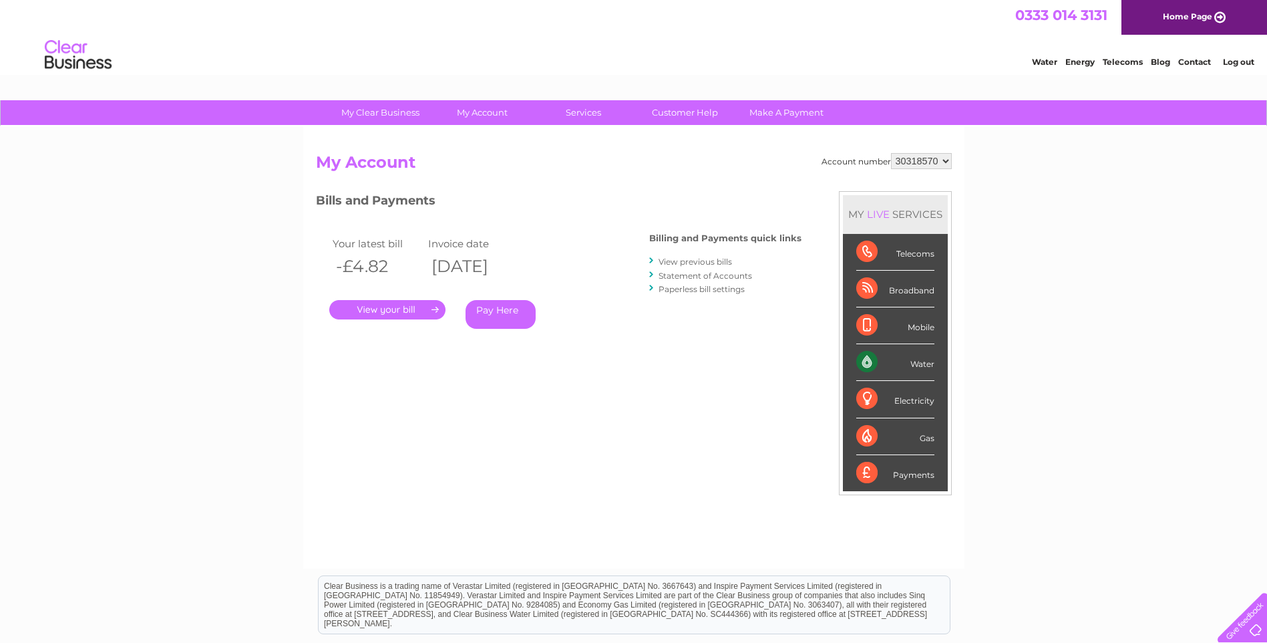
click at [928, 164] on select "30293122 30318570" at bounding box center [921, 161] width 61 height 16
select select "30293122"
click at [891, 153] on select "30293122 30318570" at bounding box center [921, 161] width 61 height 16
click at [931, 163] on select "30293122 30318570" at bounding box center [921, 161] width 61 height 16
click at [1067, 200] on div "My Clear Business Login Details My Details My Preferences Link Account My Accou…" at bounding box center [633, 448] width 1267 height 697
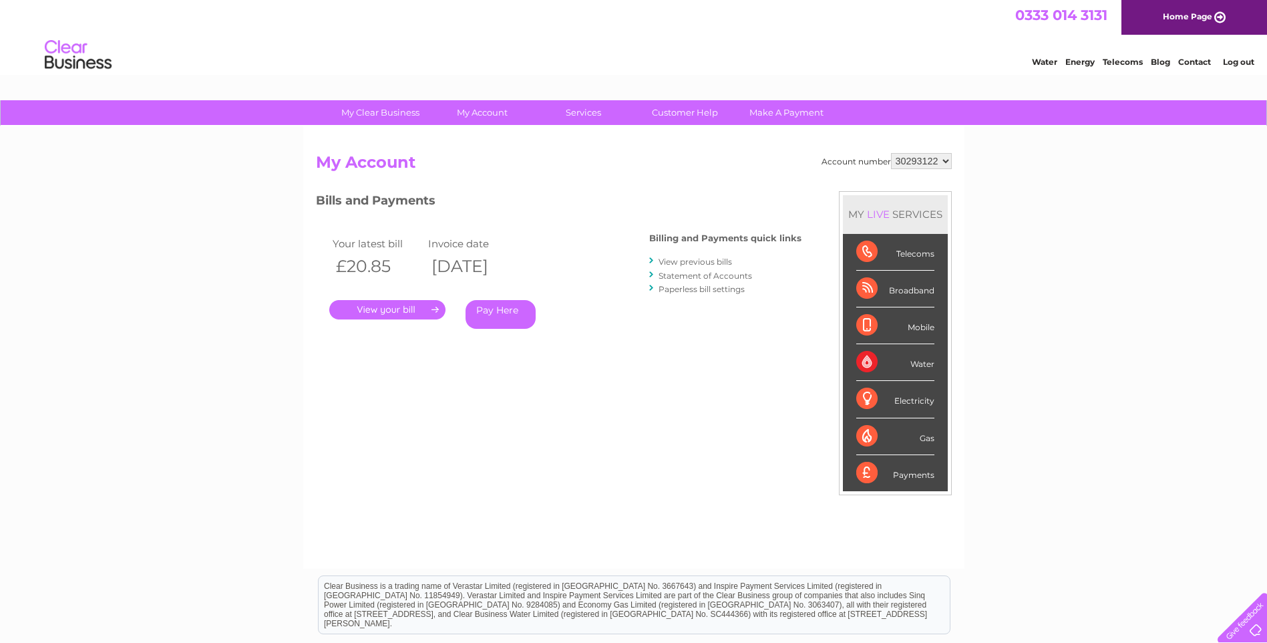
click at [930, 158] on select "30293122 30318570" at bounding box center [921, 161] width 61 height 16
click at [1016, 291] on div "My Clear Business Login Details My Details My Preferences Link Account My Accou…" at bounding box center [633, 448] width 1267 height 697
click at [916, 163] on select "30293122 30318570" at bounding box center [921, 161] width 61 height 16
select select "30318570"
click at [891, 153] on select "30293122 30318570" at bounding box center [921, 161] width 61 height 16
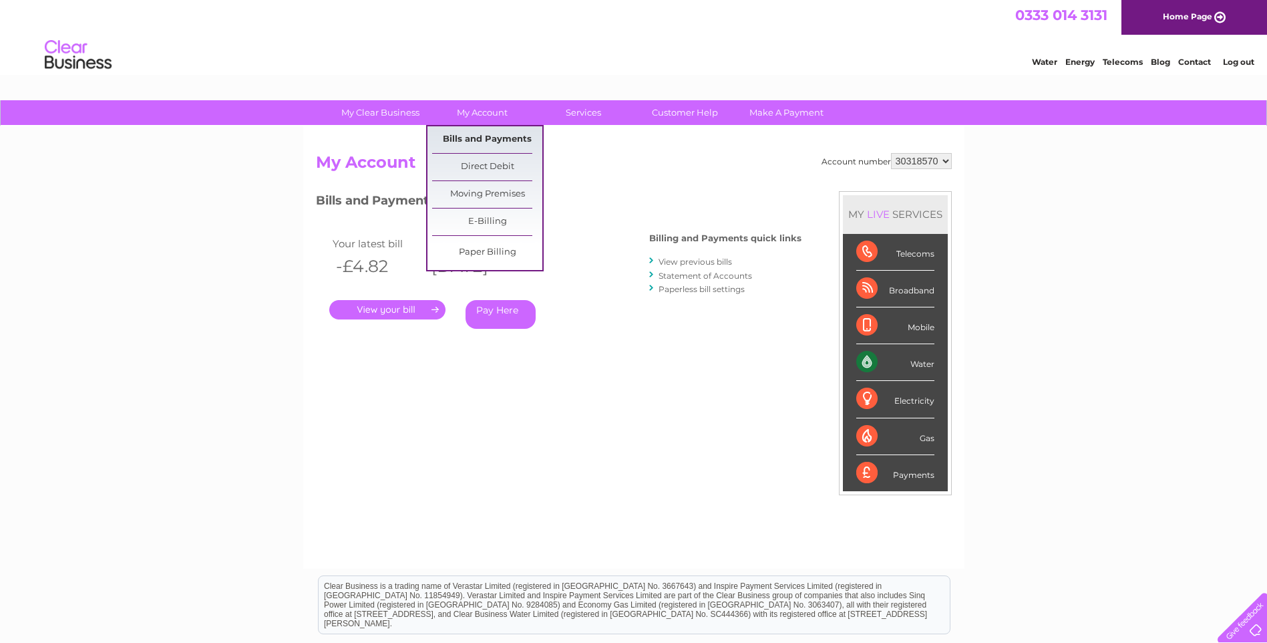
click at [487, 131] on link "Bills and Payments" at bounding box center [487, 139] width 110 height 27
click at [482, 139] on link "Bills and Payments" at bounding box center [487, 139] width 110 height 27
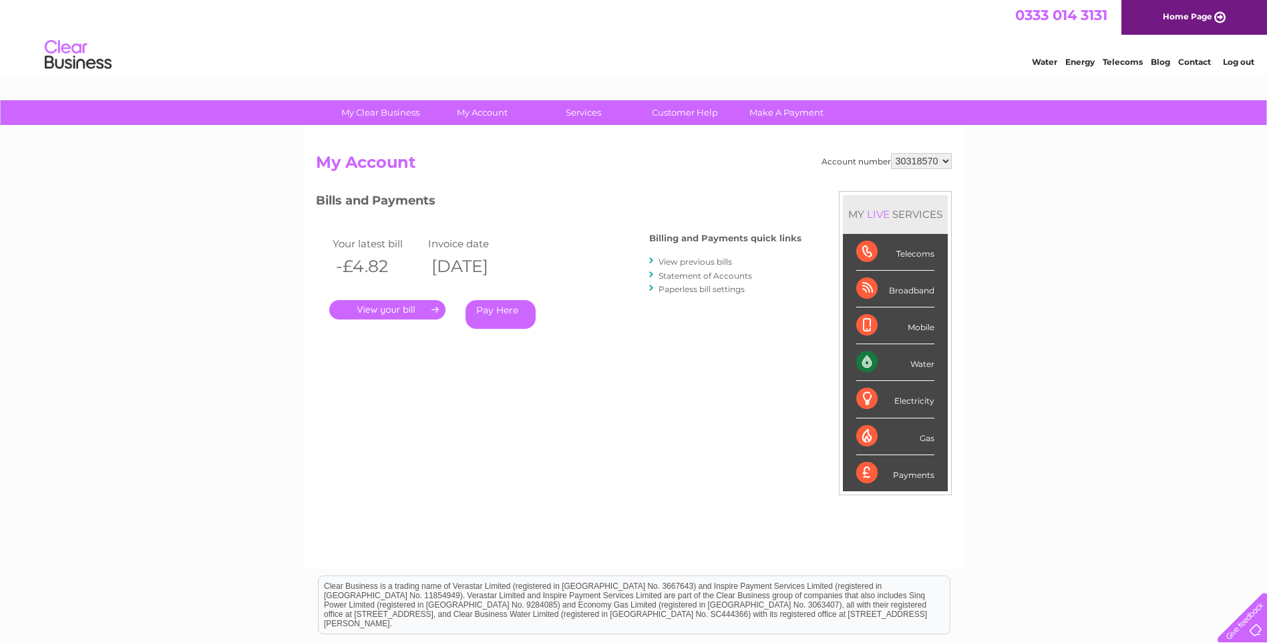
click at [708, 256] on link "View previous bills" at bounding box center [695, 261] width 73 height 10
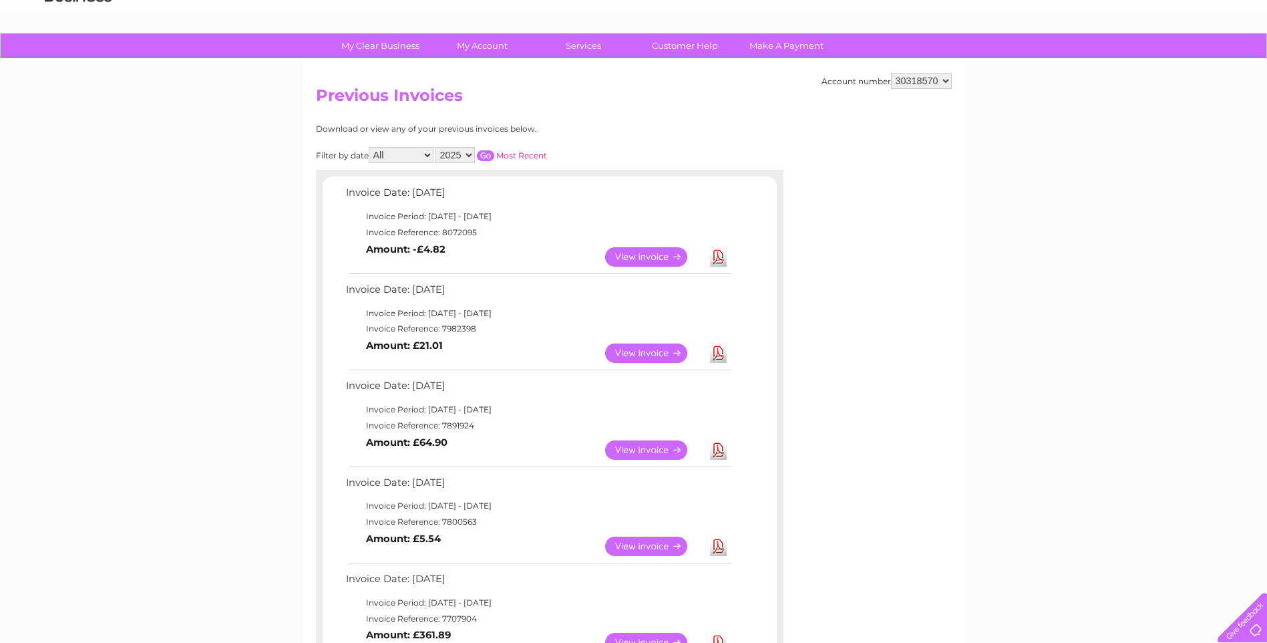
scroll to position [267, 0]
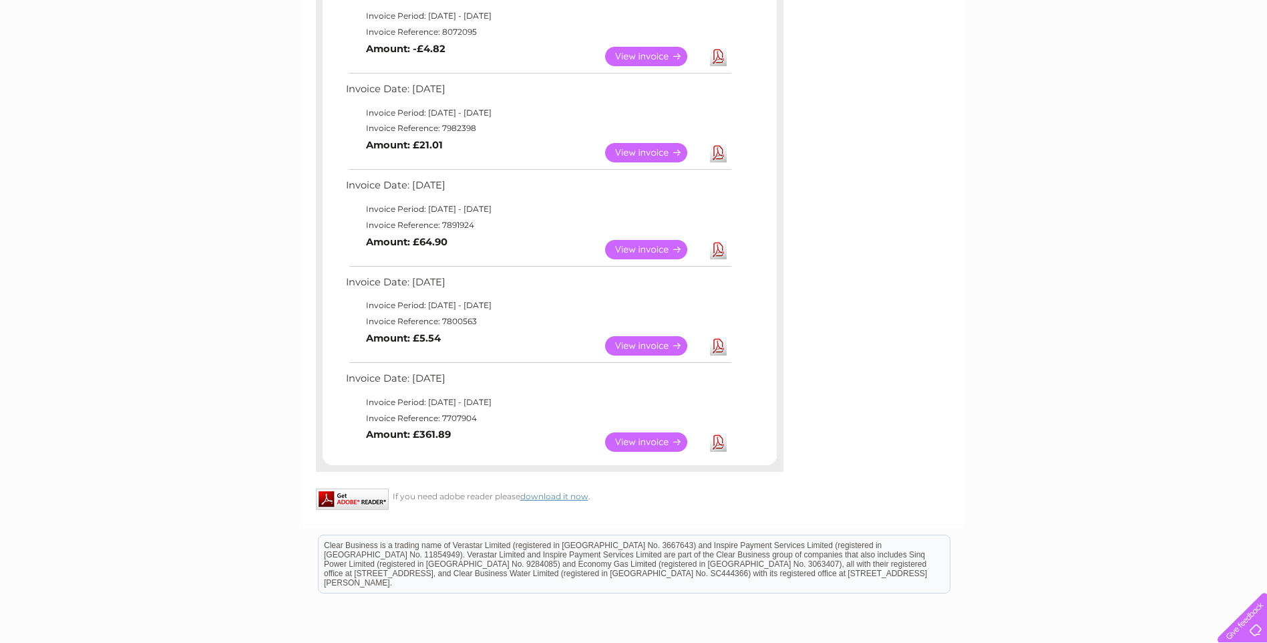
click at [655, 438] on link "View" at bounding box center [654, 441] width 98 height 19
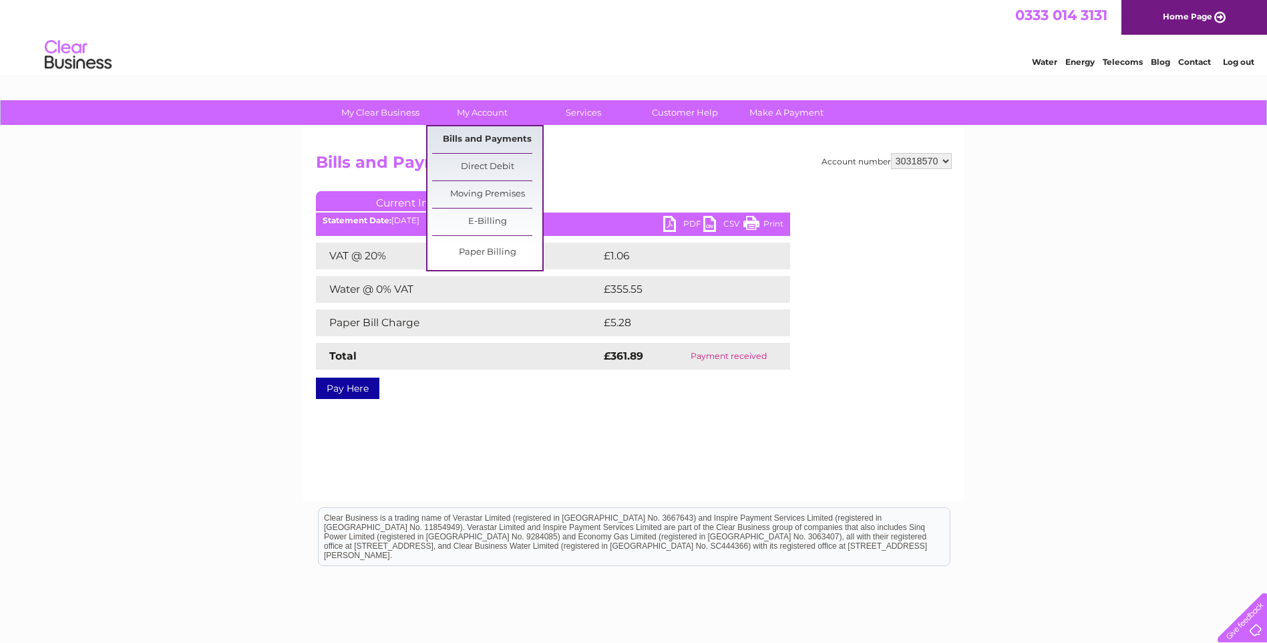
click at [480, 143] on link "Bills and Payments" at bounding box center [487, 139] width 110 height 27
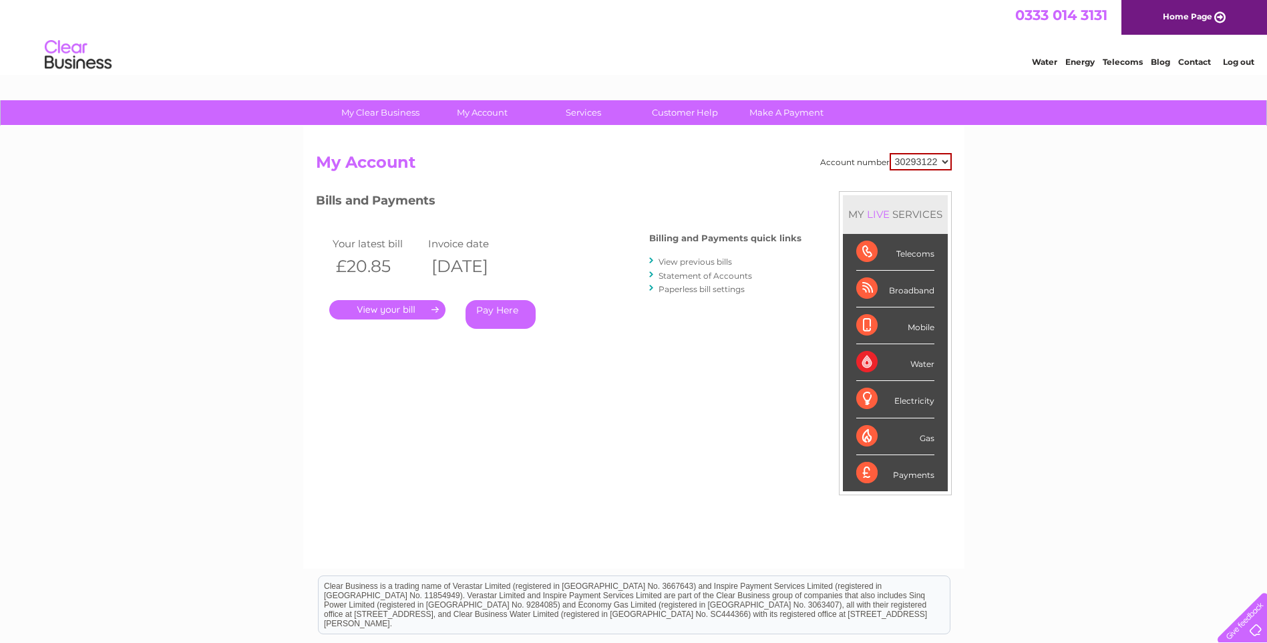
click at [698, 260] on link "View previous bills" at bounding box center [695, 261] width 73 height 10
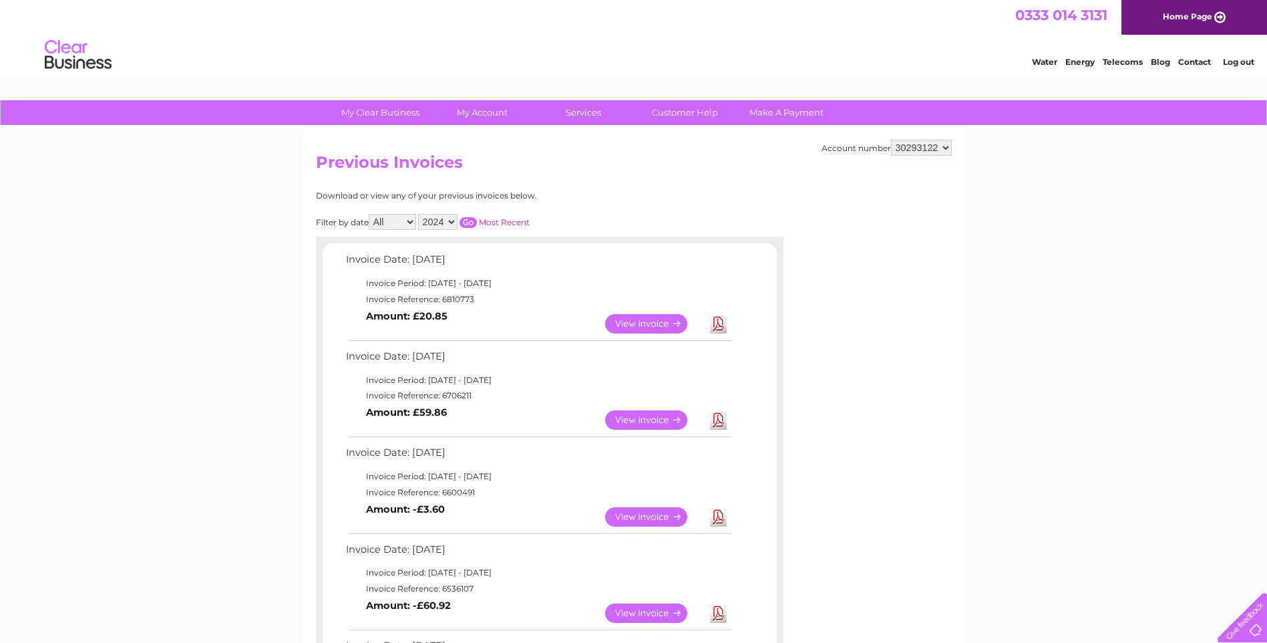
click at [912, 151] on select "30293122 30318570" at bounding box center [921, 148] width 61 height 16
select select "30318570"
click at [891, 140] on select "30293122 30318570" at bounding box center [921, 148] width 61 height 16
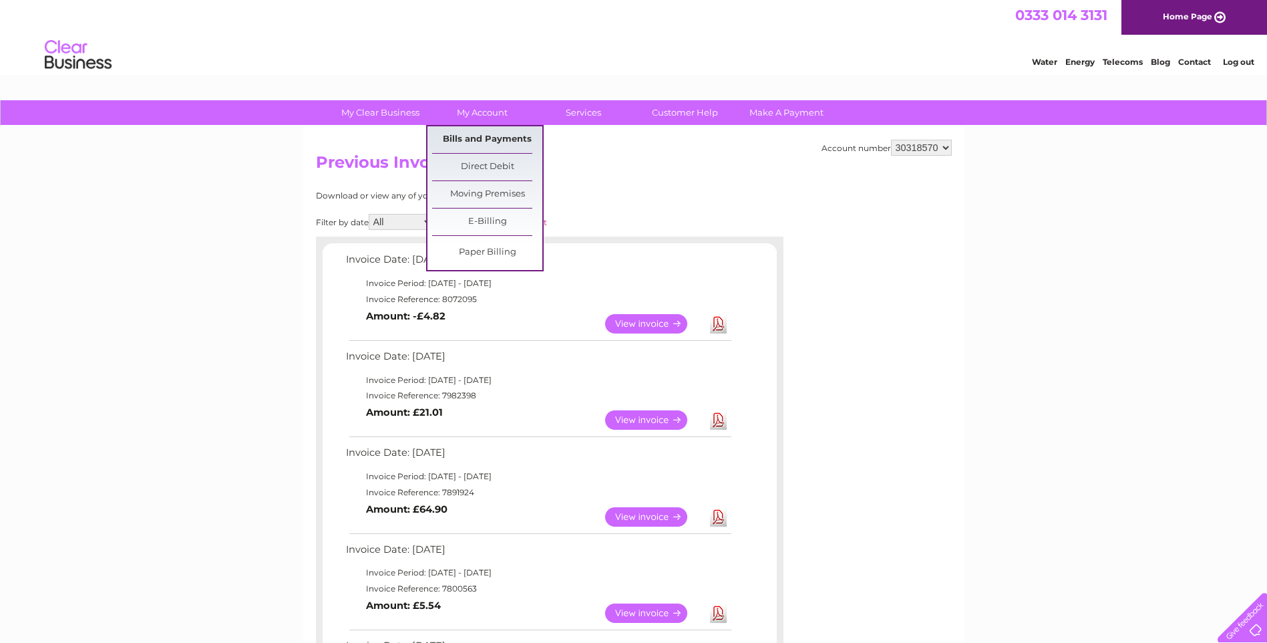
click at [490, 138] on link "Bills and Payments" at bounding box center [487, 139] width 110 height 27
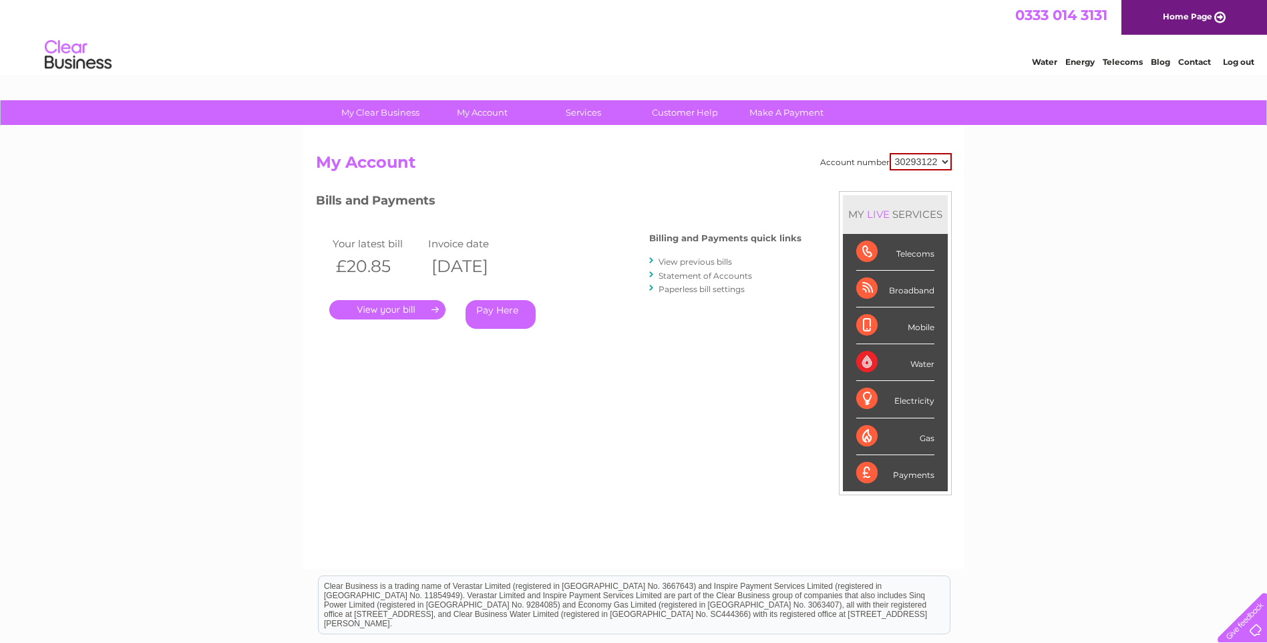
click at [711, 264] on link "View previous bills" at bounding box center [695, 261] width 73 height 10
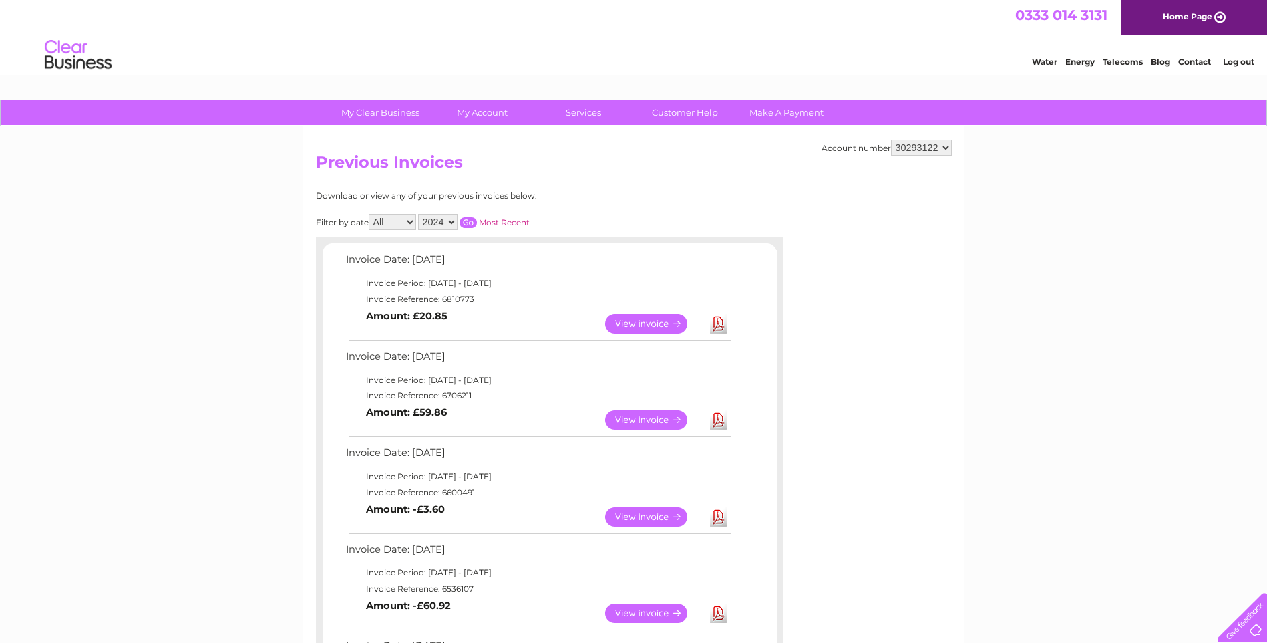
click at [920, 151] on select "30293122 30318570" at bounding box center [921, 148] width 61 height 16
select select "30318570"
click at [891, 140] on select "30293122 30318570" at bounding box center [921, 148] width 61 height 16
click at [1142, 321] on div "My Clear Business Login Details My Details My Preferences Link Account My Accou…" at bounding box center [633, 561] width 1267 height 923
click at [641, 315] on link "View" at bounding box center [654, 323] width 98 height 19
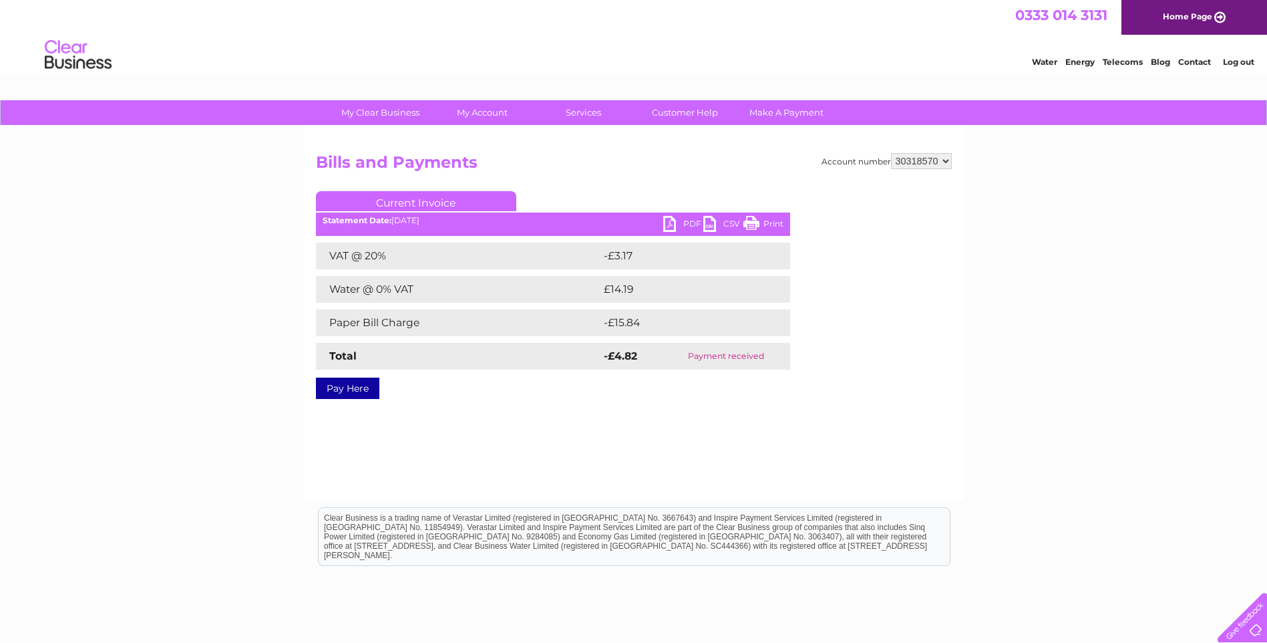
drag, startPoint x: 769, startPoint y: 226, endPoint x: 140, endPoint y: 100, distance: 641.7
click at [769, 226] on link "Print" at bounding box center [763, 225] width 40 height 19
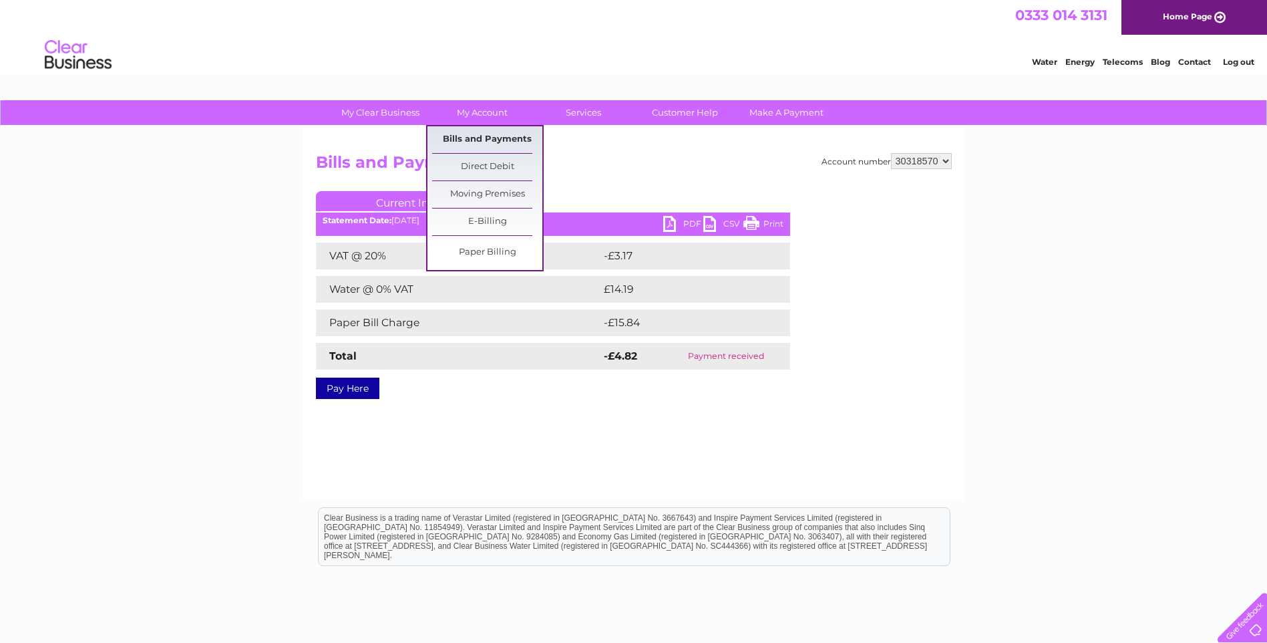
click at [483, 138] on link "Bills and Payments" at bounding box center [487, 139] width 110 height 27
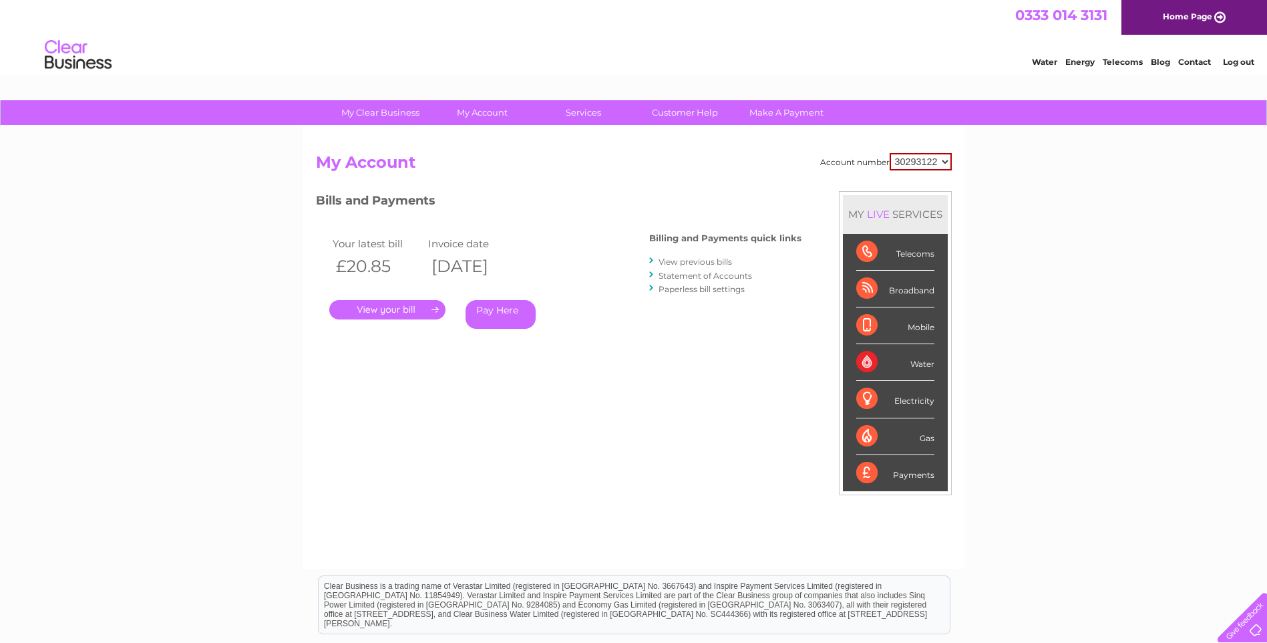
click at [911, 162] on select "30293122 30318570" at bounding box center [921, 161] width 62 height 17
select select "30318570"
click at [890, 153] on select "30293122 30318570" at bounding box center [921, 161] width 62 height 17
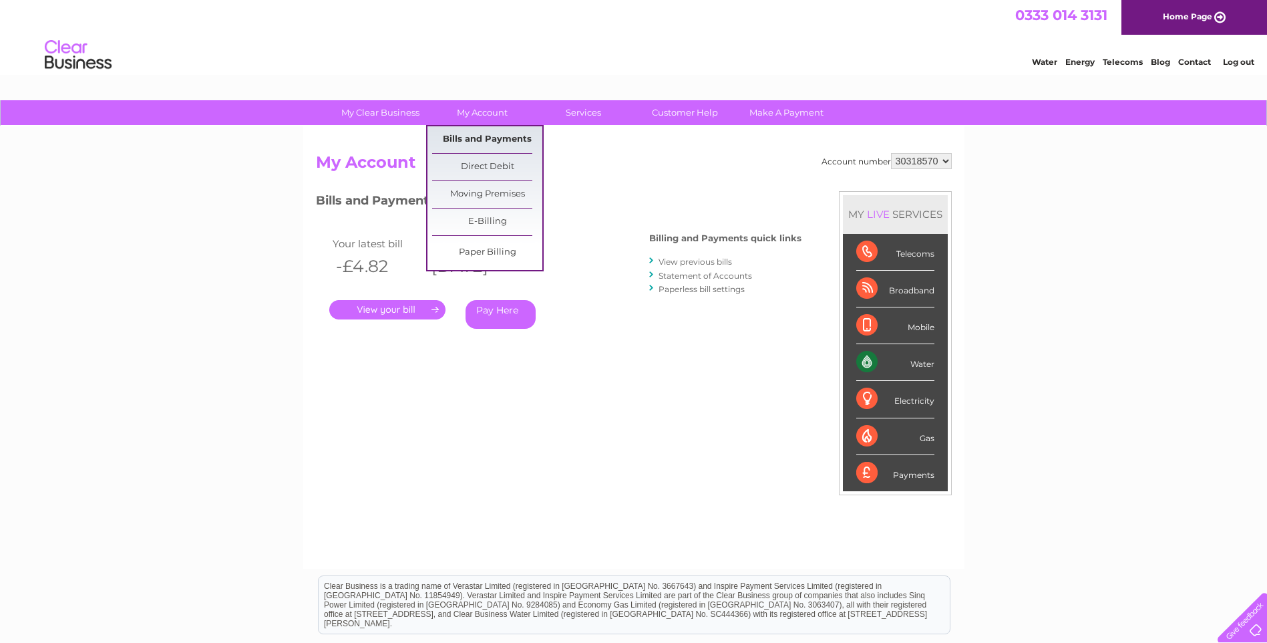
click at [496, 145] on link "Bills and Payments" at bounding box center [487, 139] width 110 height 27
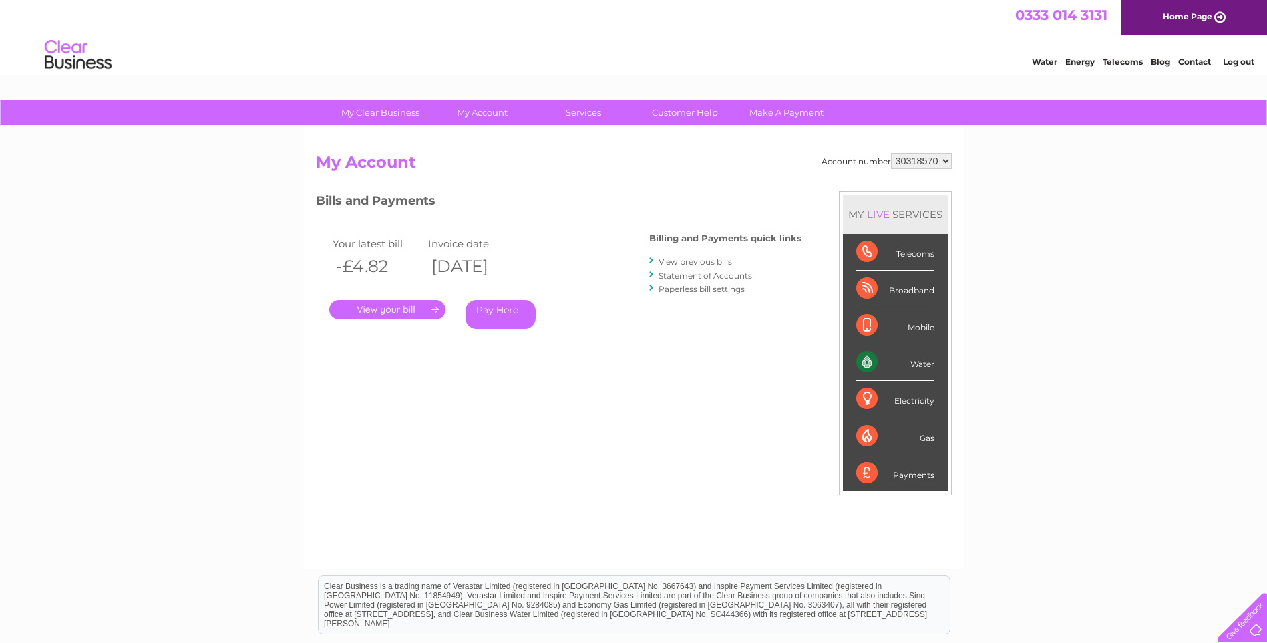
click at [673, 259] on link "View previous bills" at bounding box center [695, 261] width 73 height 10
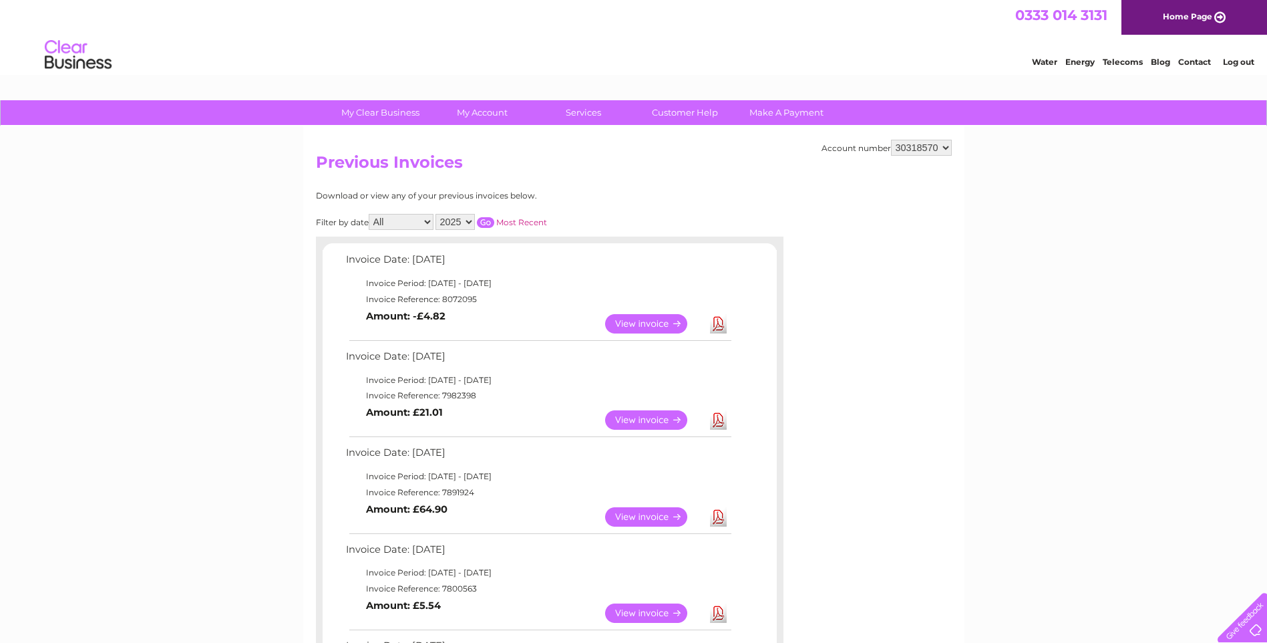
scroll to position [67, 0]
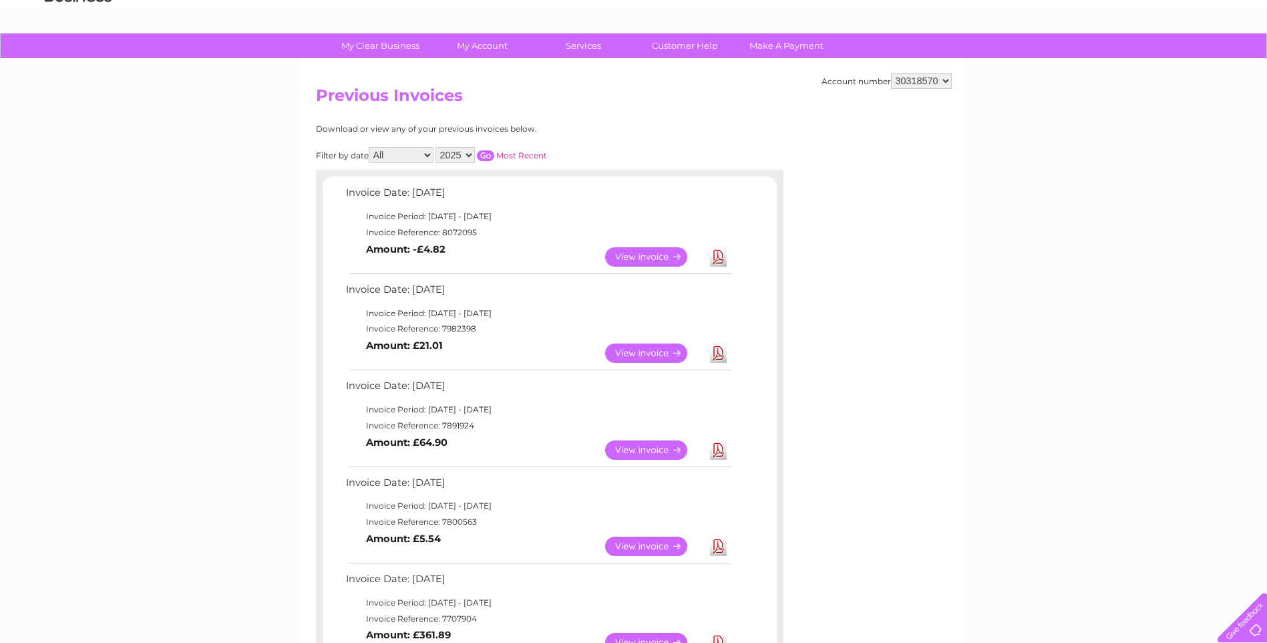
click at [1113, 299] on div "My Clear Business Login Details My Details My Preferences Link Account My Accou…" at bounding box center [633, 494] width 1267 height 923
click at [645, 353] on link "View" at bounding box center [654, 352] width 98 height 19
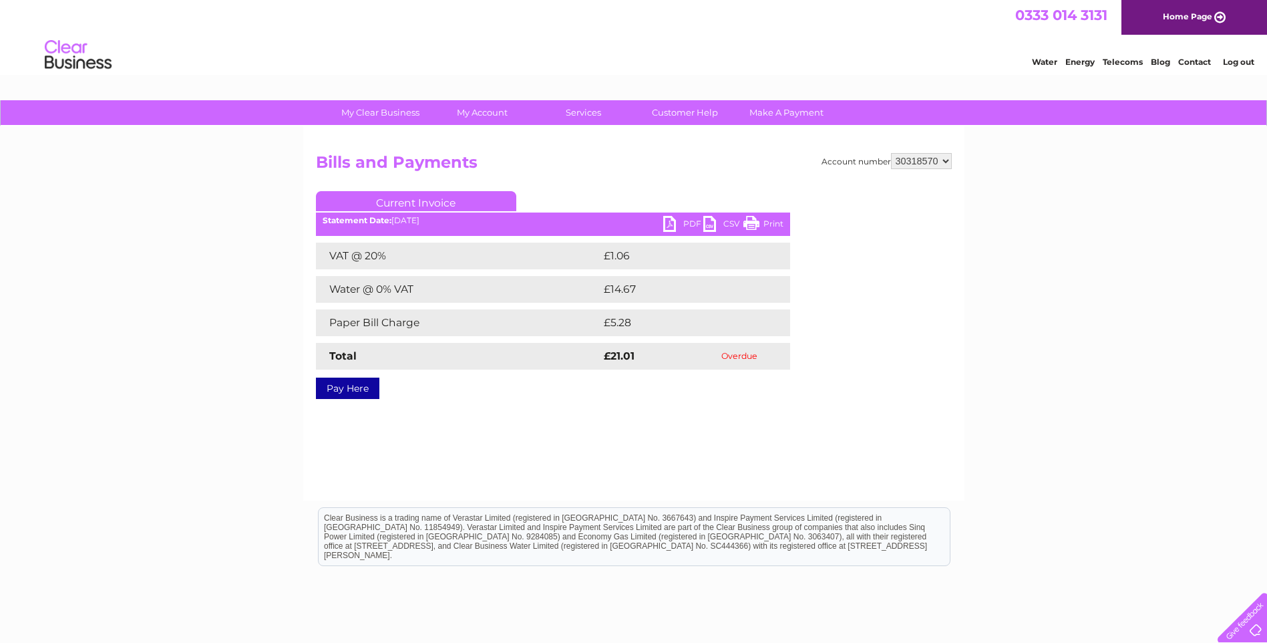
drag, startPoint x: 763, startPoint y: 220, endPoint x: 156, endPoint y: 103, distance: 618.9
click at [763, 220] on link "Print" at bounding box center [763, 225] width 40 height 19
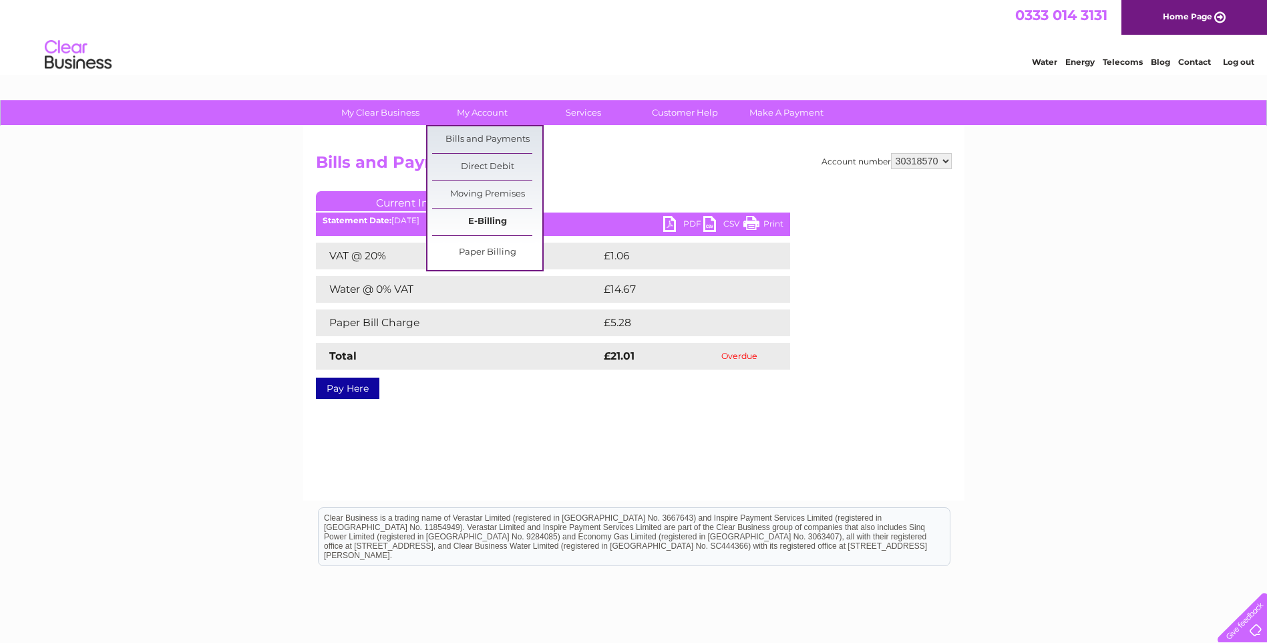
click at [486, 218] on link "E-Billing" at bounding box center [487, 221] width 110 height 27
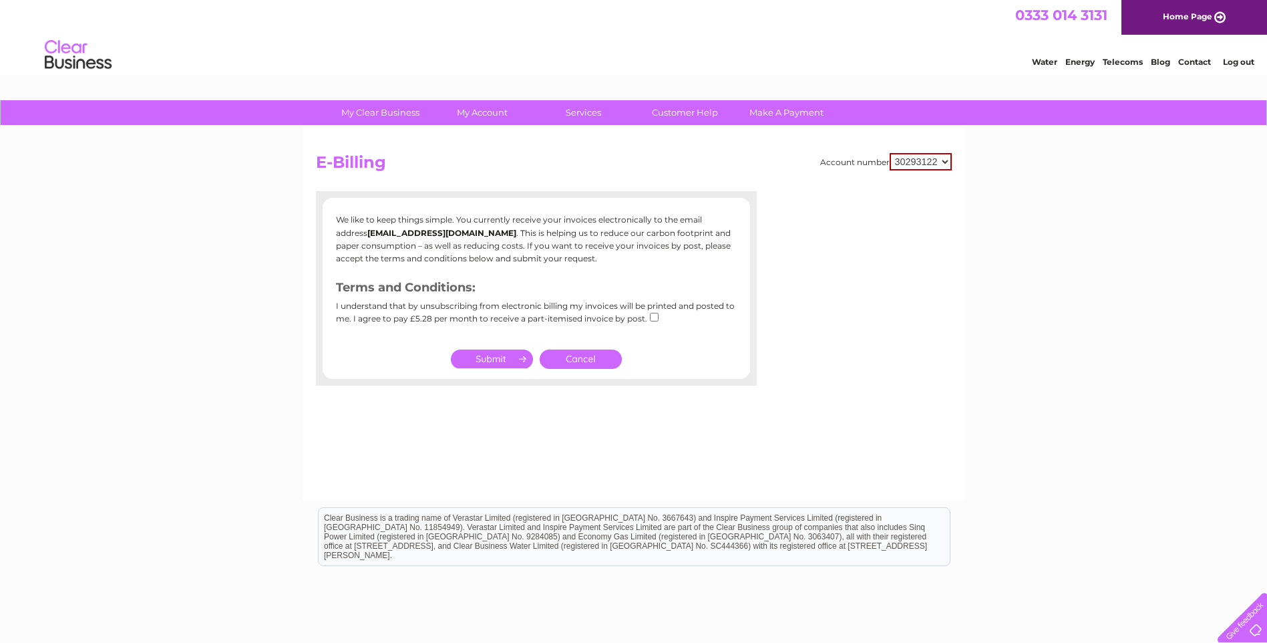
click at [594, 362] on link "Cancel" at bounding box center [581, 358] width 82 height 19
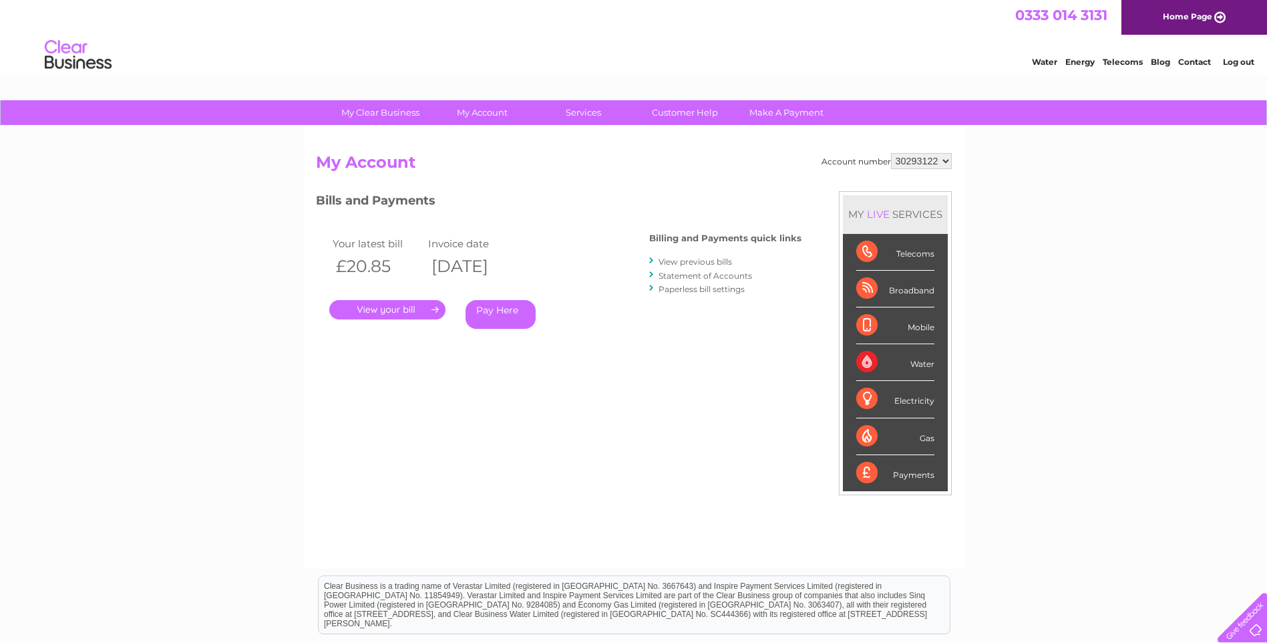
click at [930, 157] on select "30293122 30318570" at bounding box center [921, 161] width 61 height 16
select select "30318570"
click at [891, 153] on select "30293122 30318570" at bounding box center [921, 161] width 61 height 16
click at [715, 264] on link "View previous bills" at bounding box center [695, 261] width 73 height 10
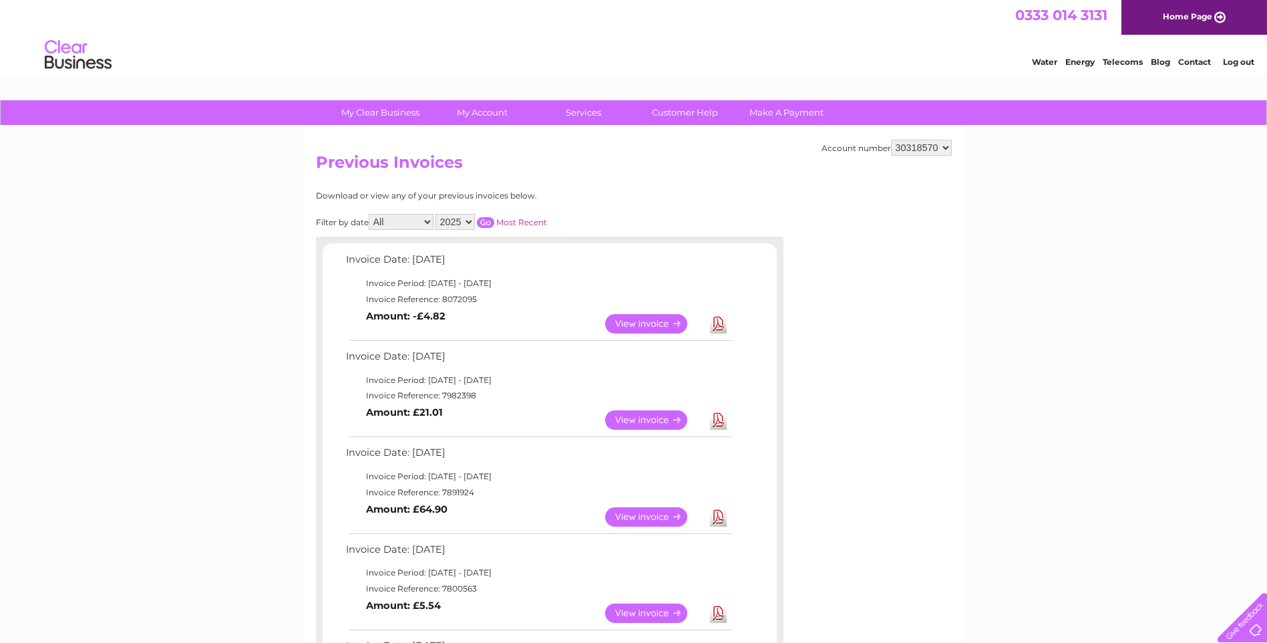
click at [637, 318] on link "View" at bounding box center [654, 323] width 98 height 19
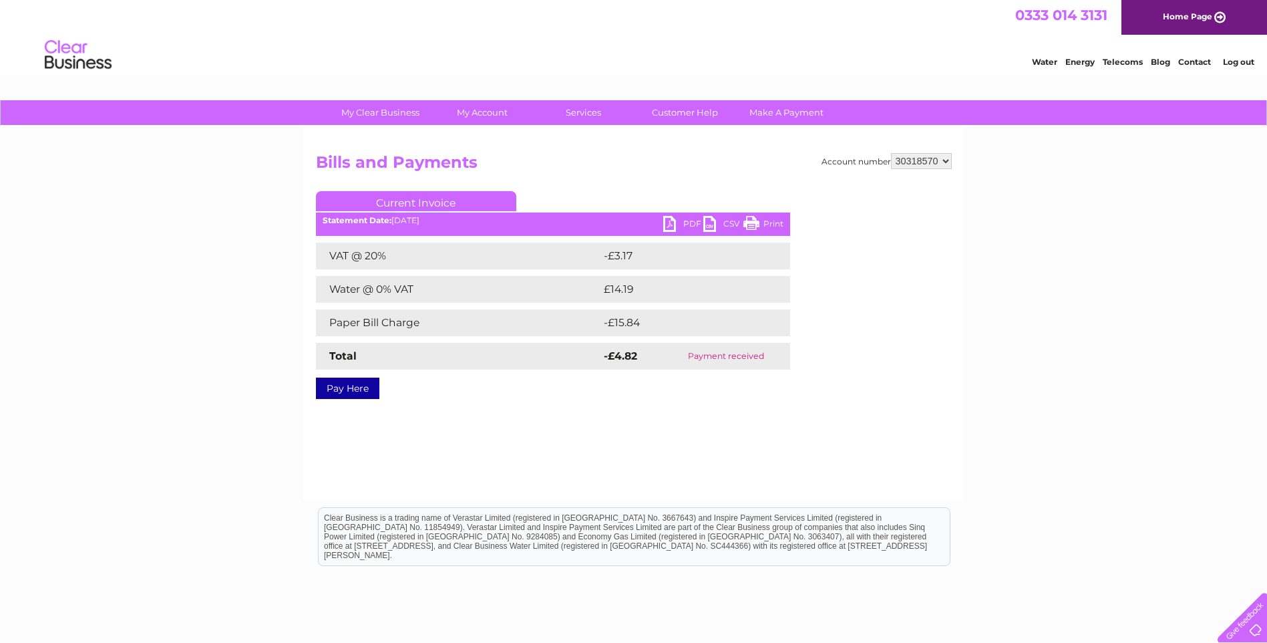
click at [671, 222] on link "PDF" at bounding box center [683, 225] width 40 height 19
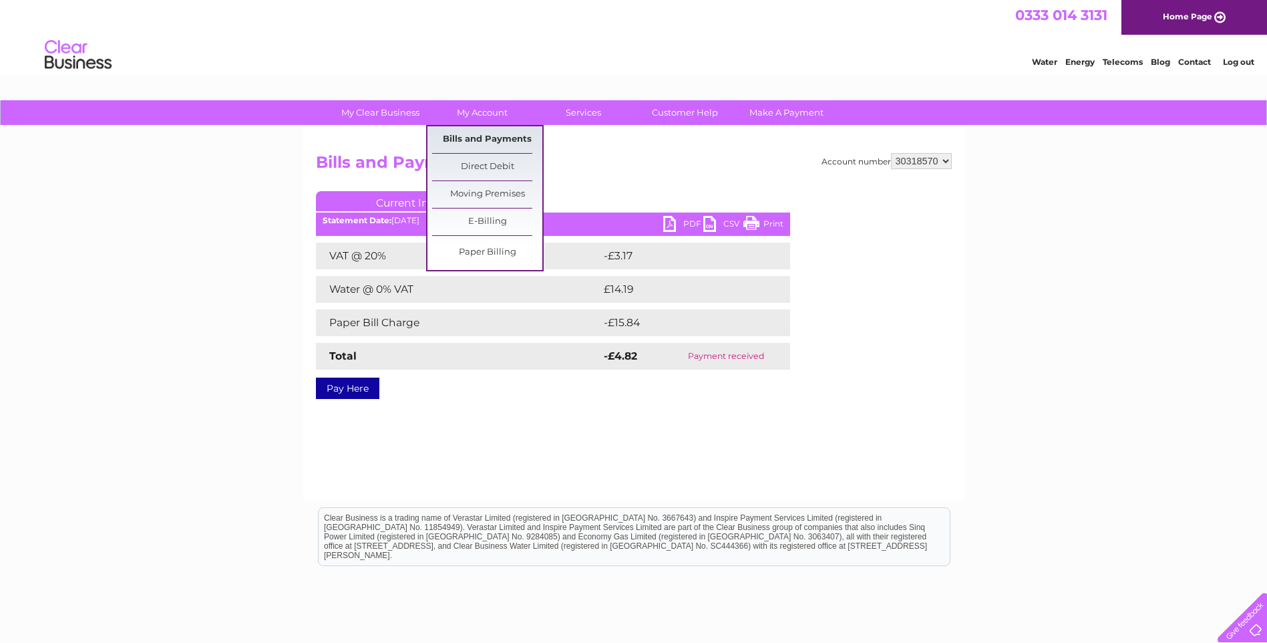
click at [494, 144] on link "Bills and Payments" at bounding box center [487, 139] width 110 height 27
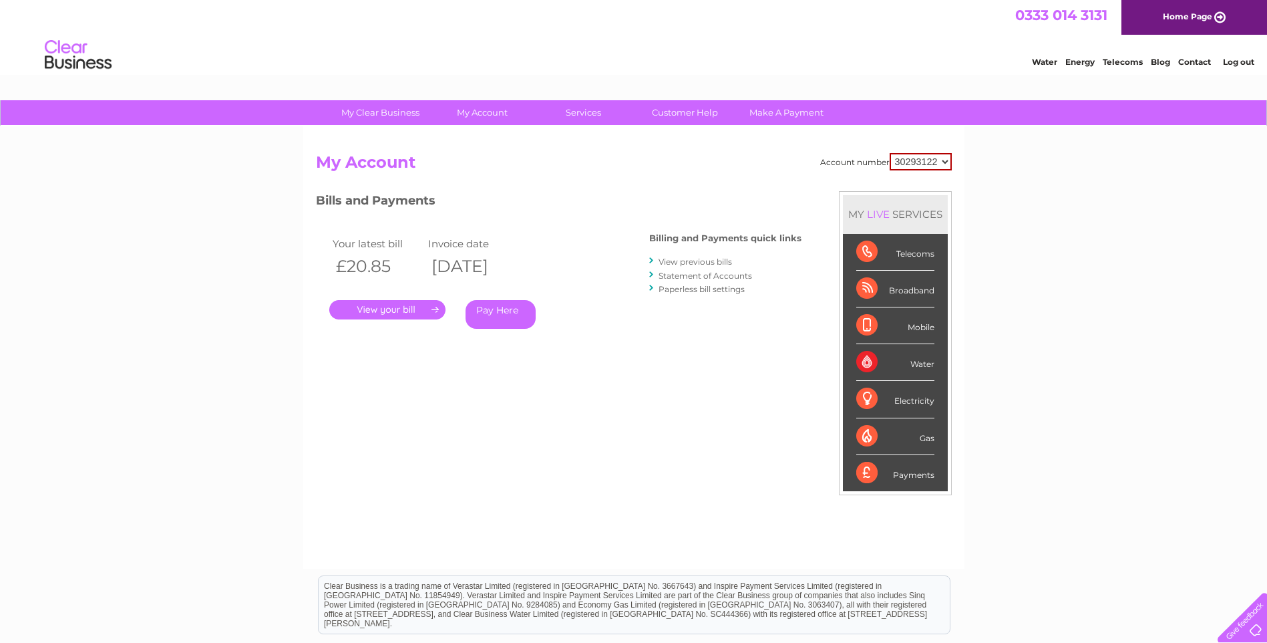
click at [918, 156] on select "30293122 30318570" at bounding box center [921, 161] width 62 height 17
select select "30318570"
click at [890, 153] on select "30293122 30318570" at bounding box center [921, 161] width 62 height 17
click at [681, 258] on link "View previous bills" at bounding box center [695, 261] width 73 height 10
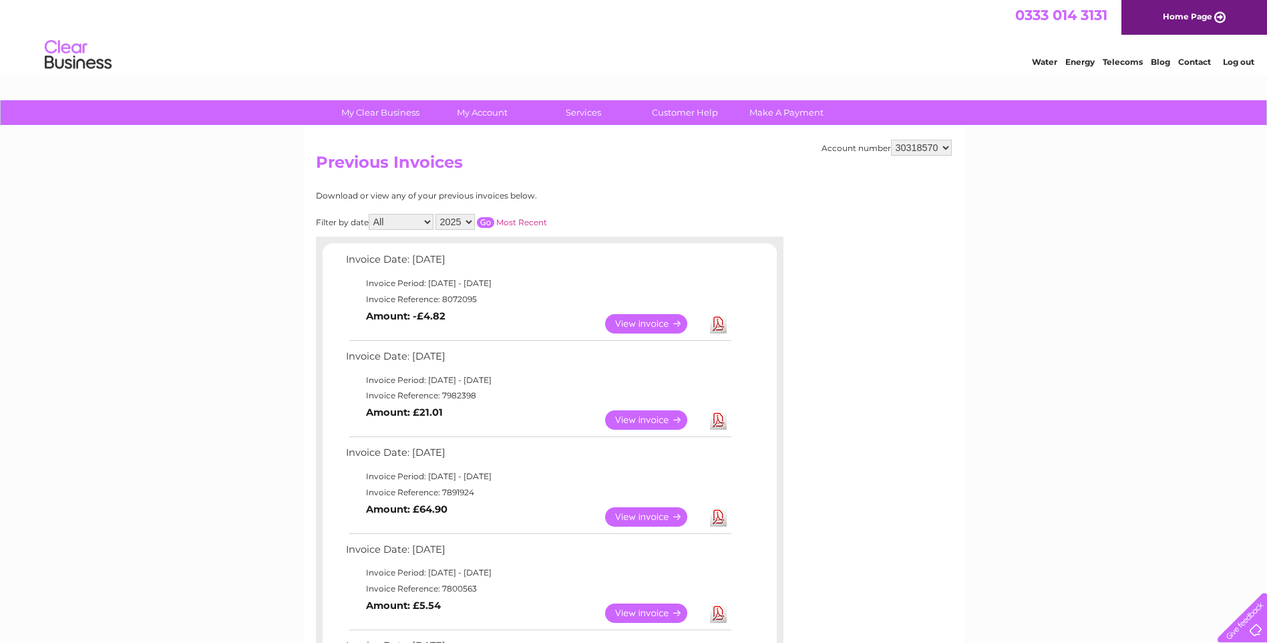
click at [656, 419] on link "View" at bounding box center [654, 419] width 98 height 19
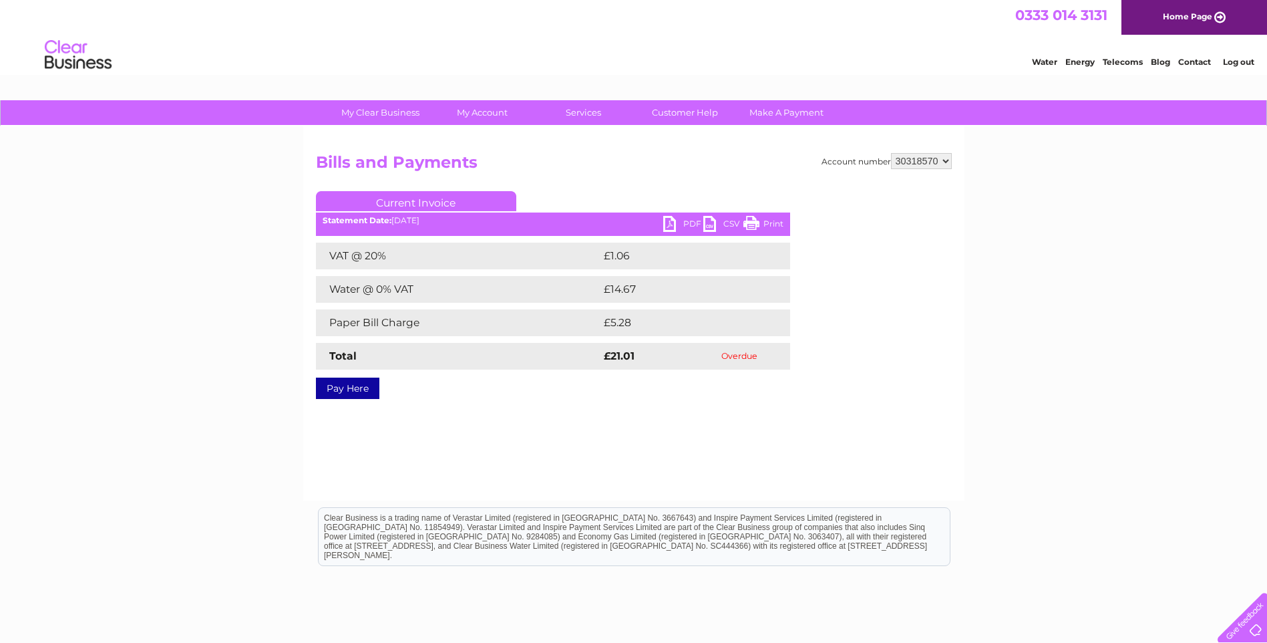
click at [670, 221] on link "PDF" at bounding box center [683, 225] width 40 height 19
